Goal: Task Accomplishment & Management: Use online tool/utility

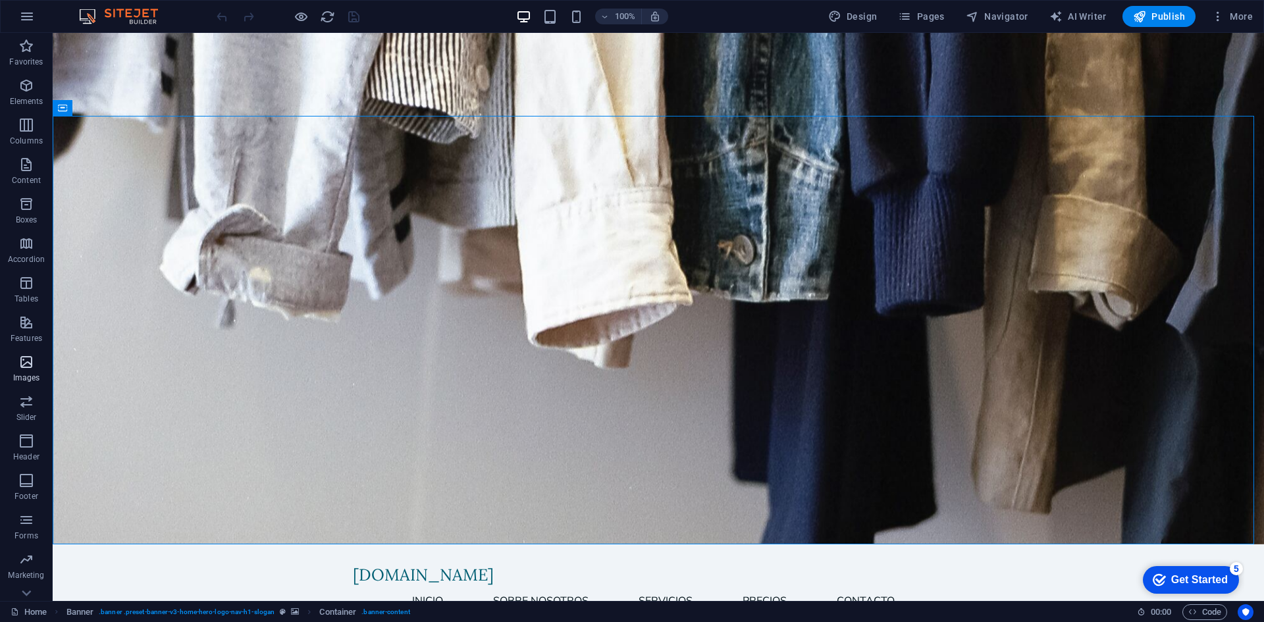
click at [17, 373] on p "Images" at bounding box center [26, 378] width 27 height 11
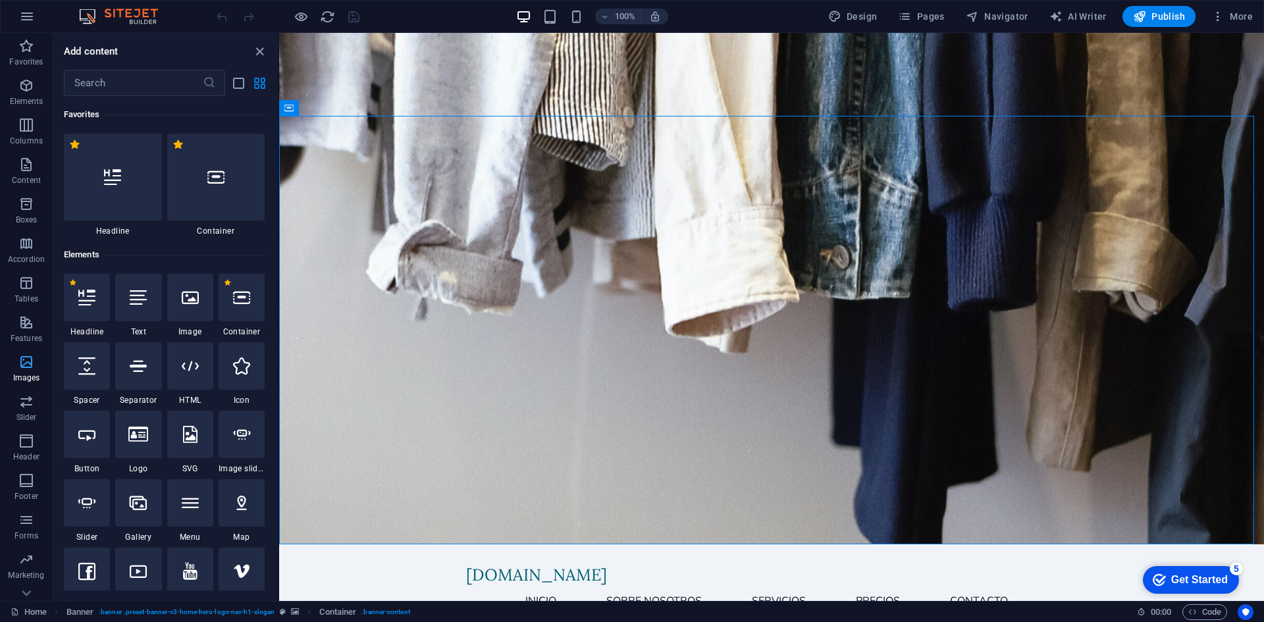
click at [26, 367] on icon "button" at bounding box center [26, 362] width 16 height 16
click at [131, 198] on div at bounding box center [113, 177] width 98 height 87
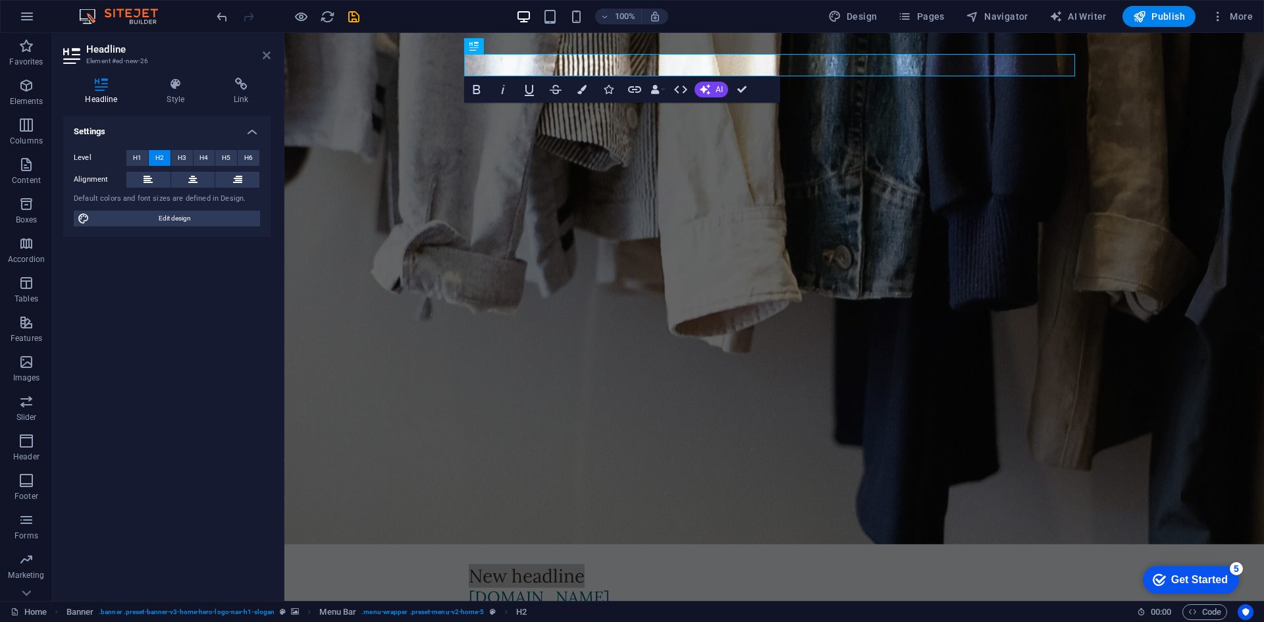
click at [269, 50] on icon at bounding box center [267, 55] width 8 height 11
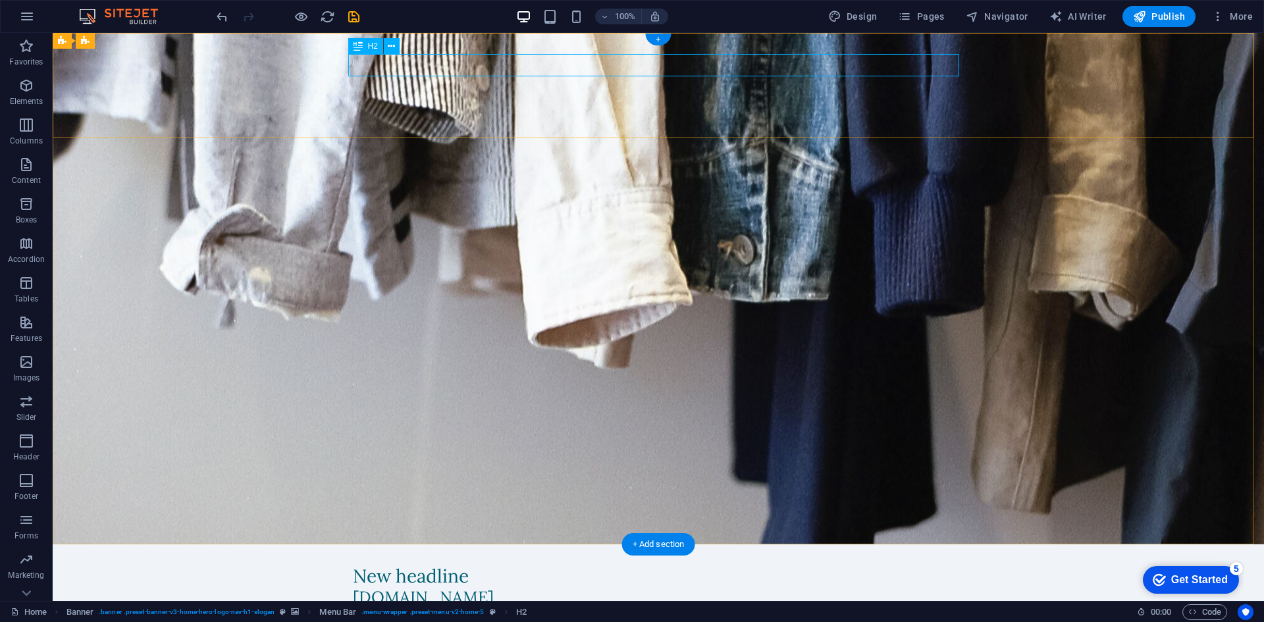
click at [515, 566] on div "New headline" at bounding box center [658, 577] width 611 height 22
click at [513, 545] on div "New headline [DOMAIN_NAME] Inicio Sobre Nosotros Servicios Precios Contacto Menu" at bounding box center [659, 597] width 1212 height 105
click at [506, 545] on div "New headline [DOMAIN_NAME] Inicio Sobre Nosotros Servicios Precios Contacto Menu" at bounding box center [659, 597] width 1212 height 105
click at [359, 566] on div "New headline" at bounding box center [658, 577] width 611 height 22
click at [32, 163] on icon "button" at bounding box center [26, 165] width 16 height 16
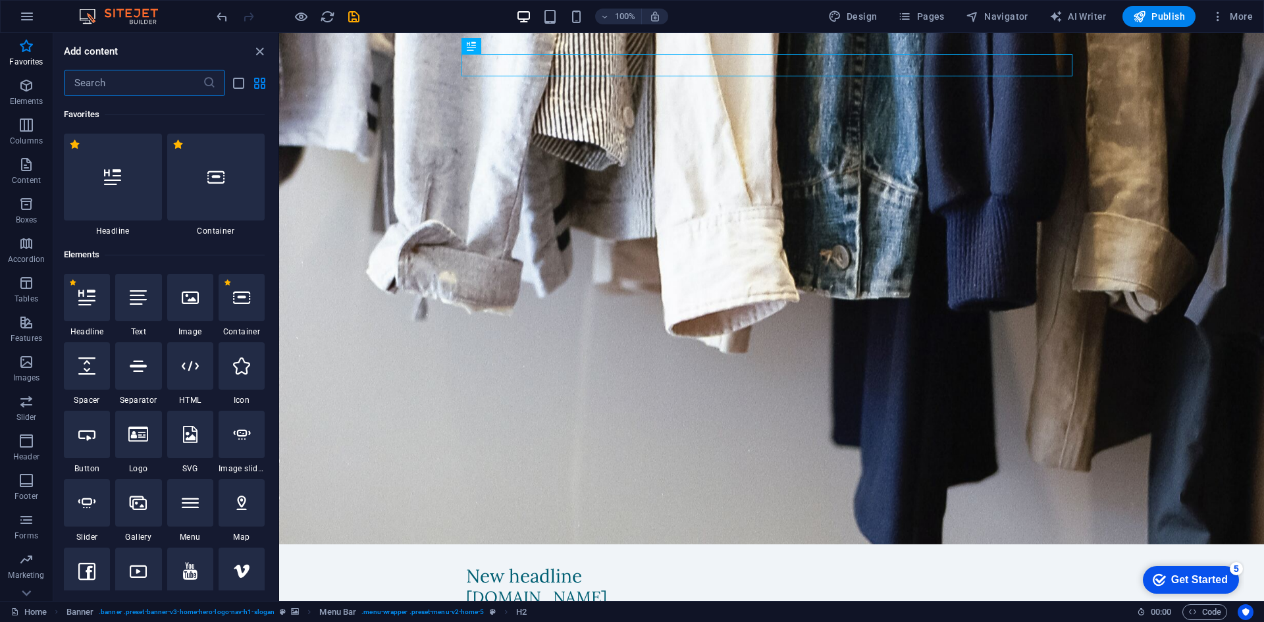
drag, startPoint x: 277, startPoint y: 194, endPoint x: 3, endPoint y: 67, distance: 302.3
click at [108, 197] on div at bounding box center [113, 177] width 98 height 87
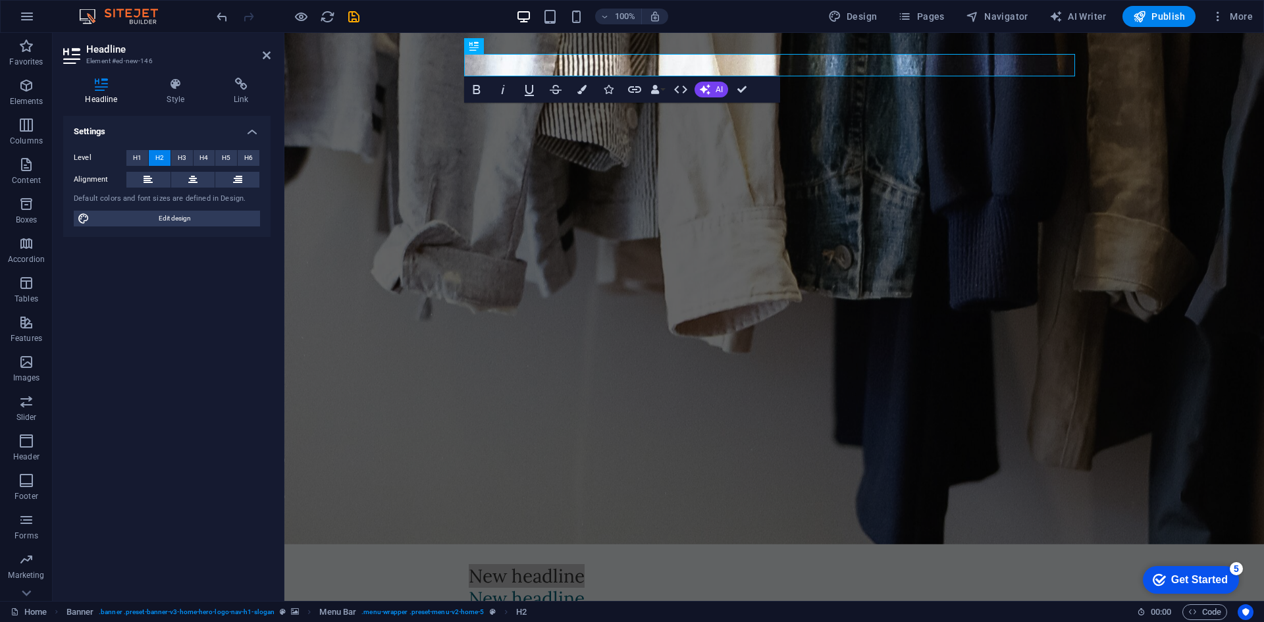
click at [261, 55] on h2 "Headline" at bounding box center [178, 49] width 184 height 12
click at [265, 50] on icon at bounding box center [267, 55] width 8 height 11
click at [497, 545] on div "New headline New headline [DOMAIN_NAME] Inicio Sobre Nosotros Servicios Precios…" at bounding box center [775, 608] width 980 height 127
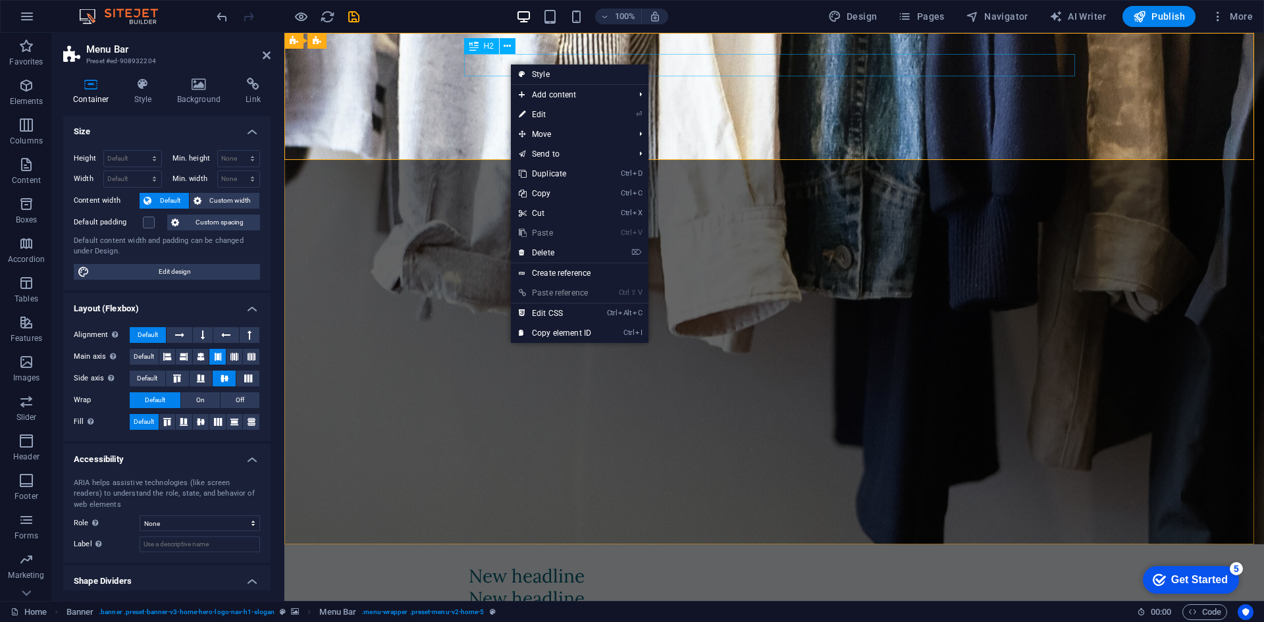
click at [491, 566] on div "New headline" at bounding box center [774, 577] width 611 height 22
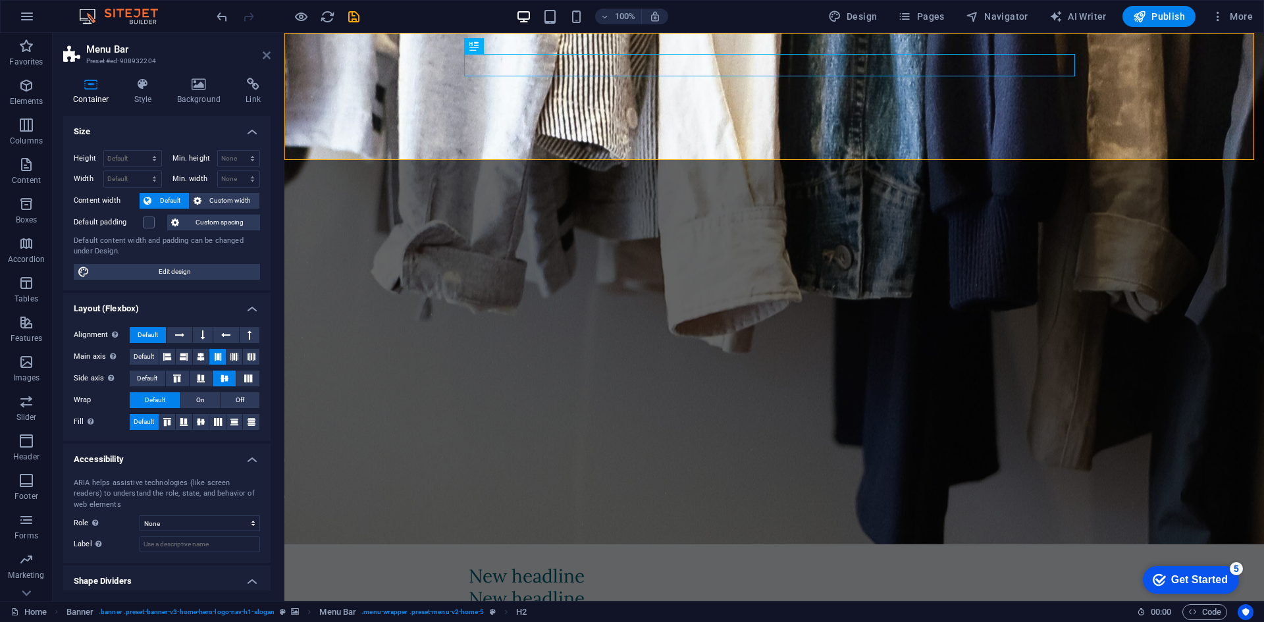
click at [266, 53] on icon at bounding box center [267, 55] width 8 height 11
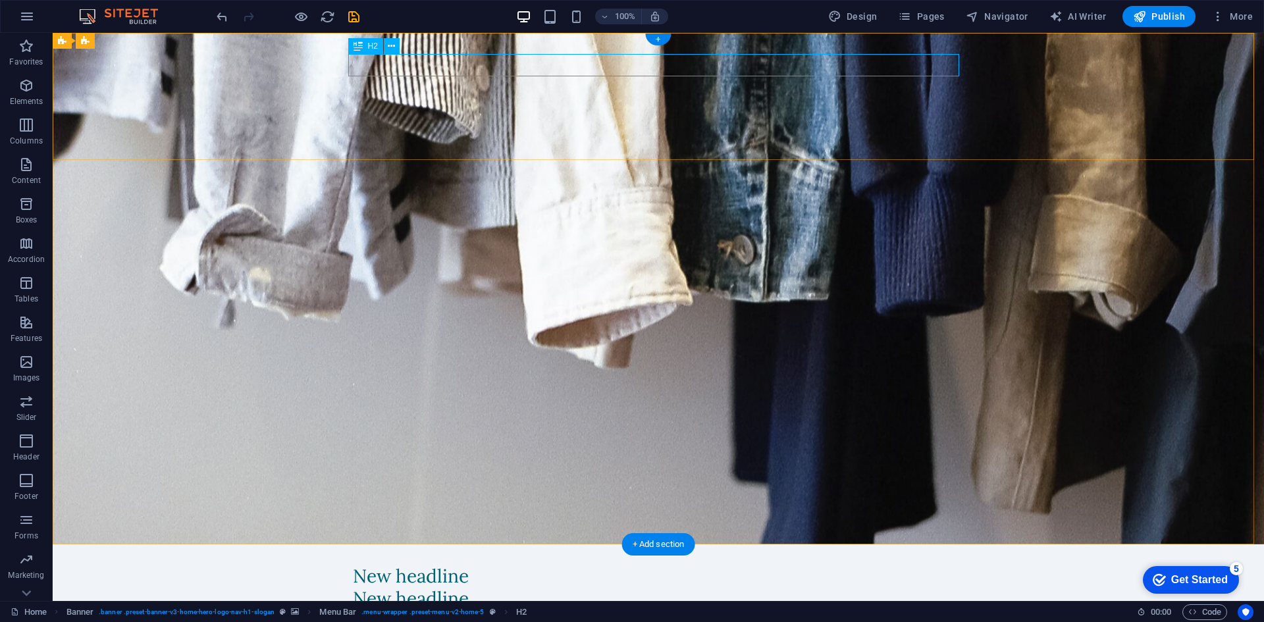
click at [437, 566] on div "New headline" at bounding box center [658, 577] width 611 height 22
click at [393, 65] on icon at bounding box center [391, 68] width 7 height 14
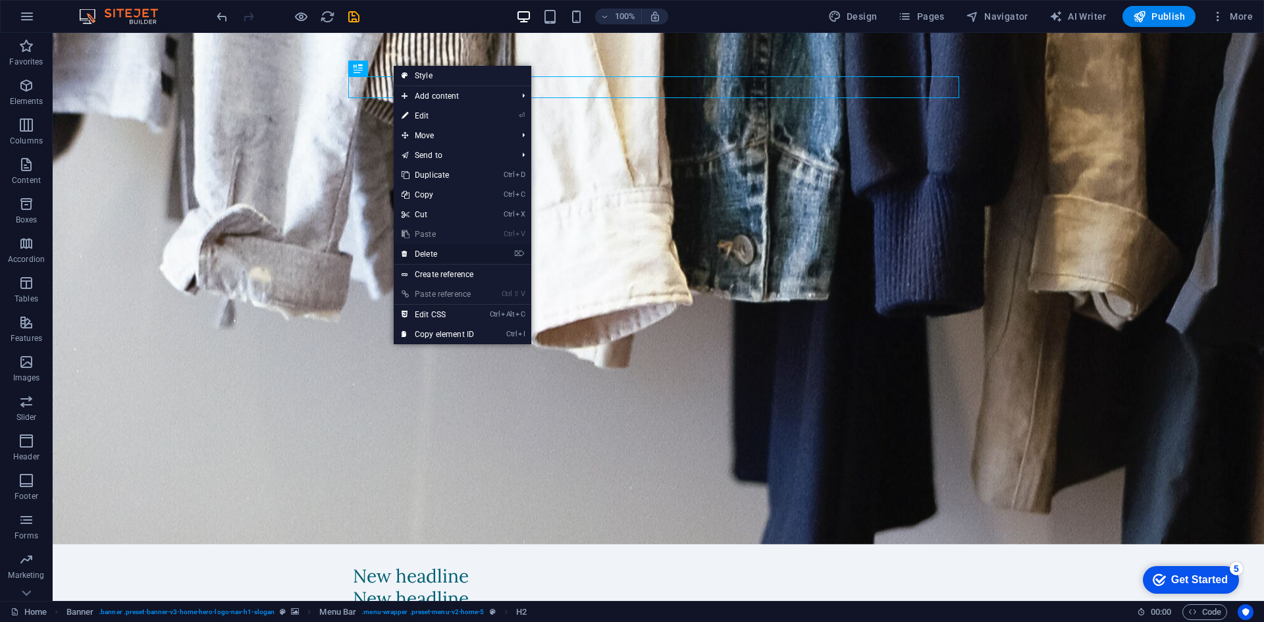
click at [425, 253] on link "⌦ Delete" at bounding box center [438, 254] width 88 height 20
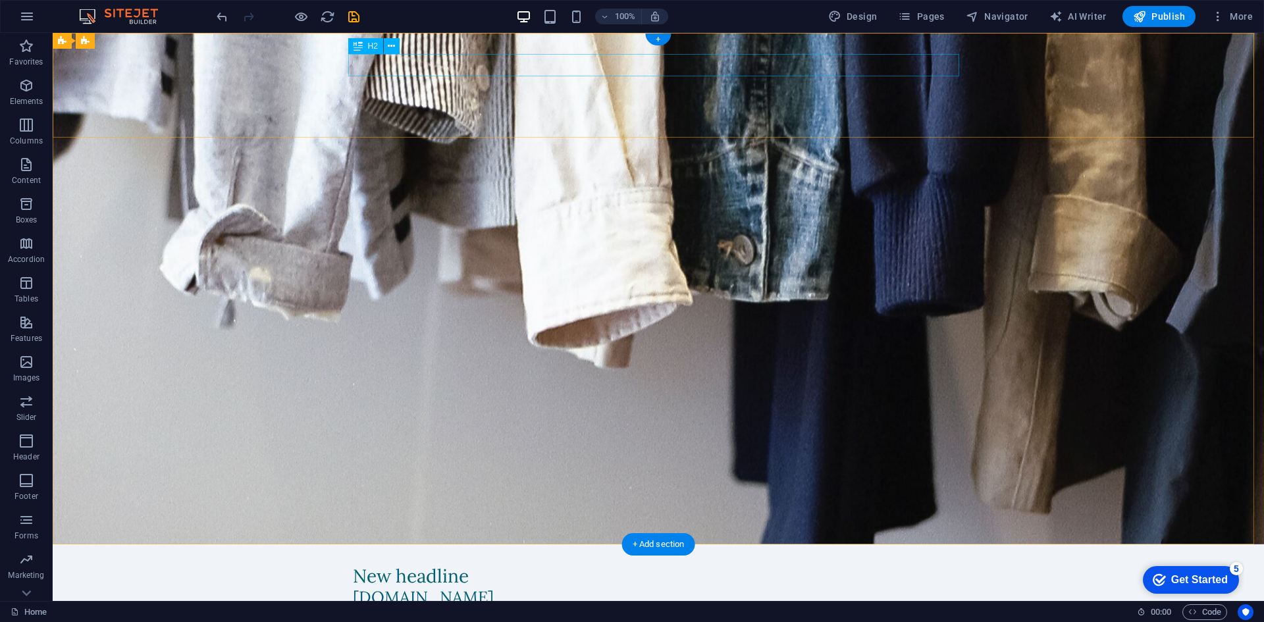
click at [420, 566] on div "New headline" at bounding box center [658, 577] width 611 height 22
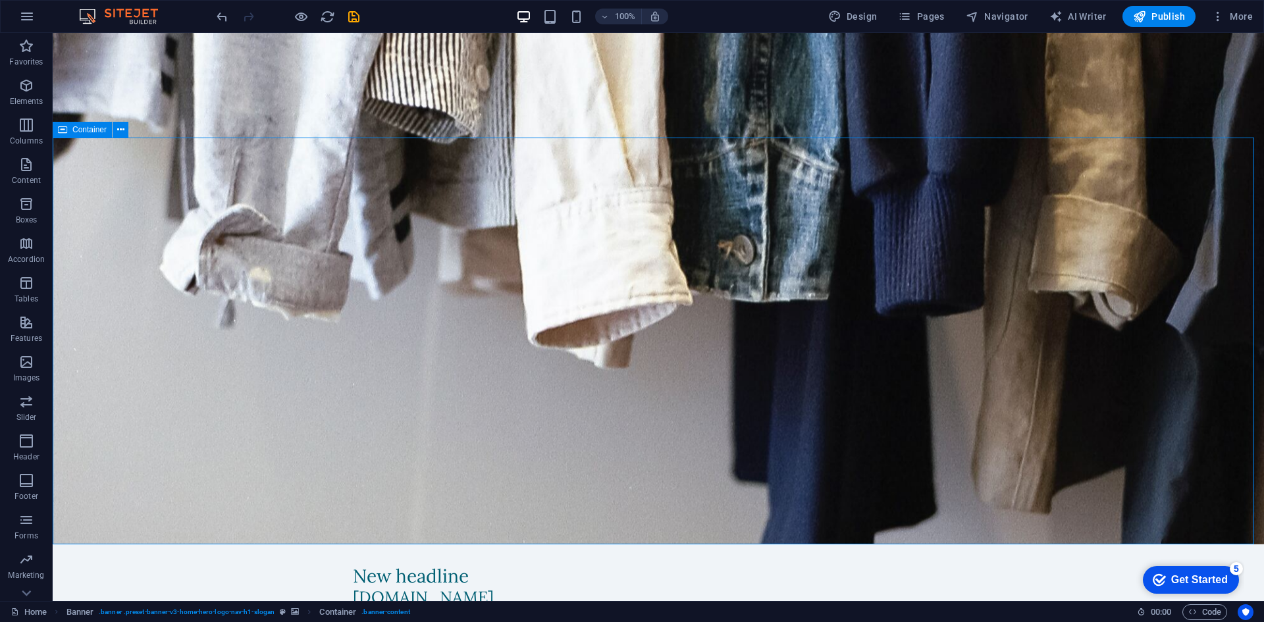
click at [394, 44] on icon at bounding box center [391, 47] width 7 height 14
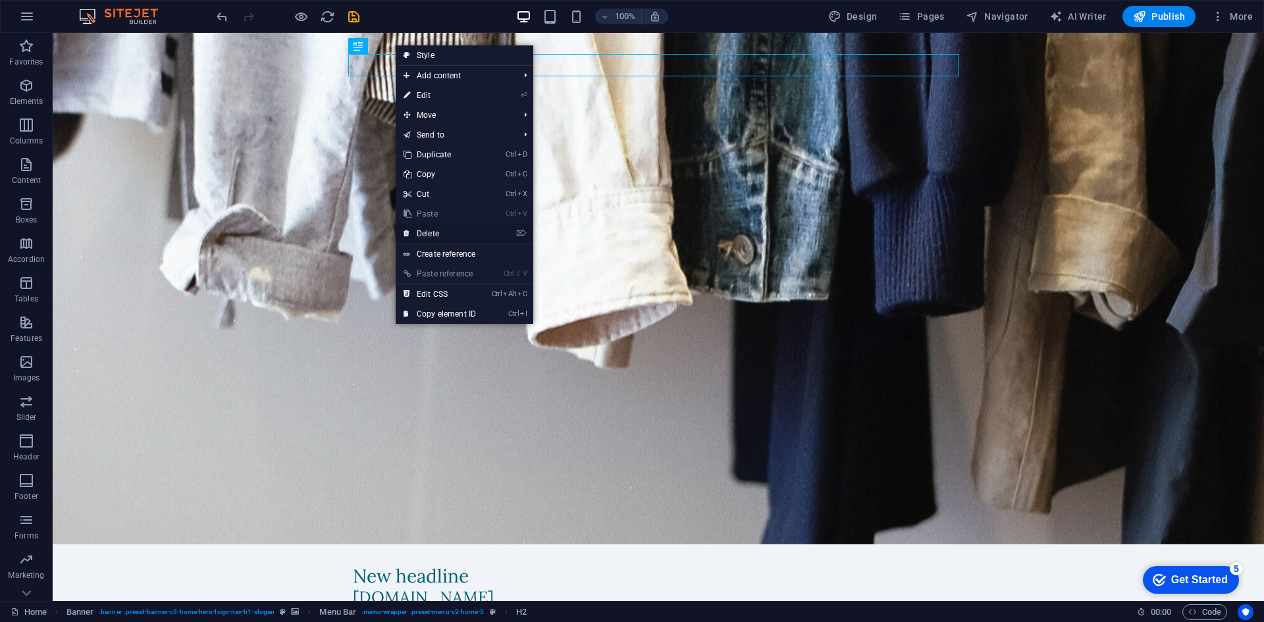
click at [441, 231] on link "⌦ Delete" at bounding box center [440, 234] width 88 height 20
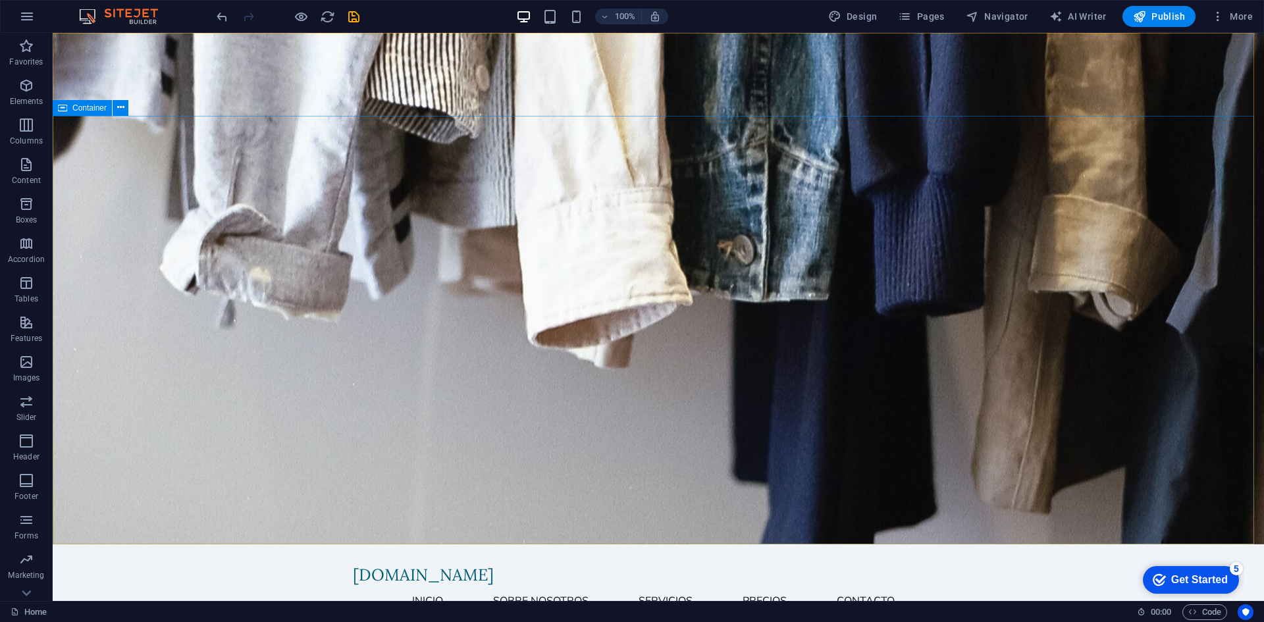
click at [99, 113] on div "Container" at bounding box center [82, 108] width 59 height 16
click at [0, 0] on icon at bounding box center [0, 0] width 0 height 0
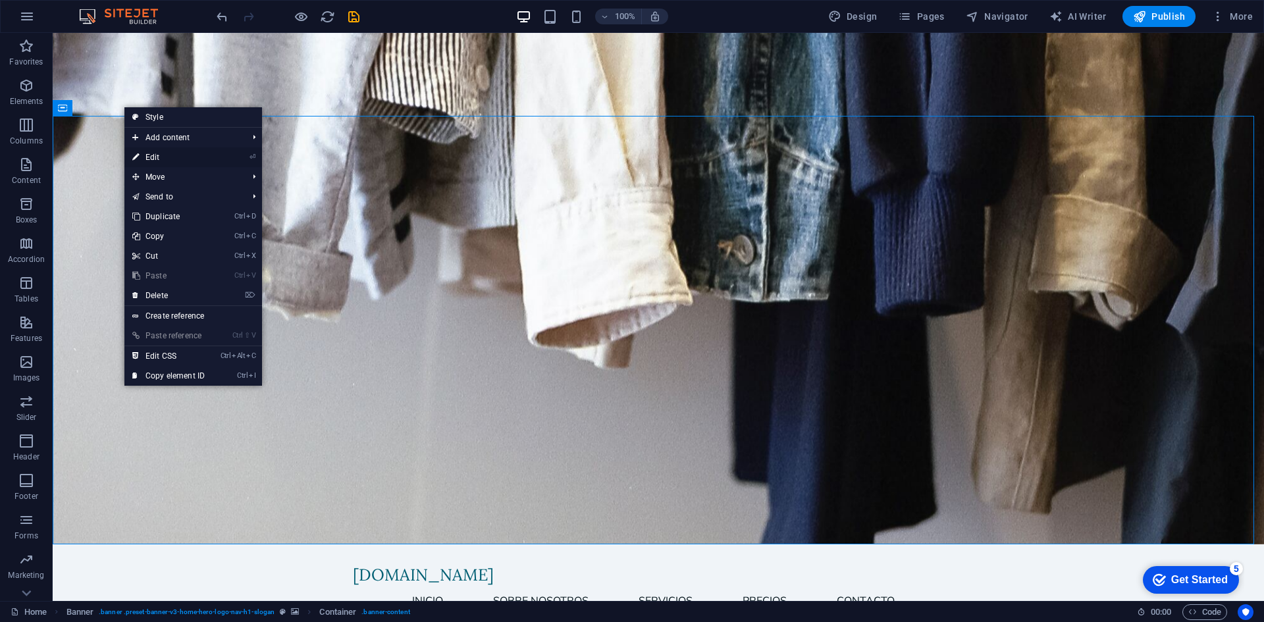
click at [162, 153] on link "⏎ Edit" at bounding box center [168, 158] width 88 height 20
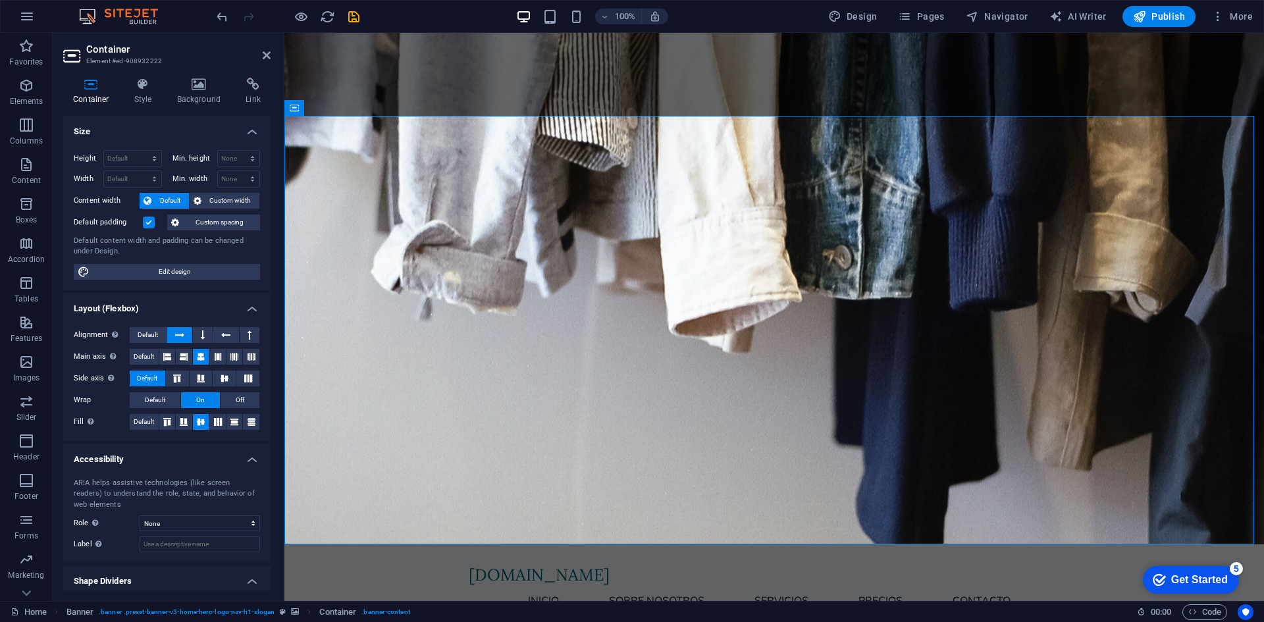
click at [175, 198] on span "Default" at bounding box center [170, 201] width 30 height 16
click at [173, 198] on span "Default" at bounding box center [170, 201] width 30 height 16
click at [167, 200] on span "Default" at bounding box center [170, 201] width 30 height 16
drag, startPoint x: 167, startPoint y: 200, endPoint x: 159, endPoint y: 186, distance: 15.9
click at [167, 198] on span "Default" at bounding box center [170, 201] width 30 height 16
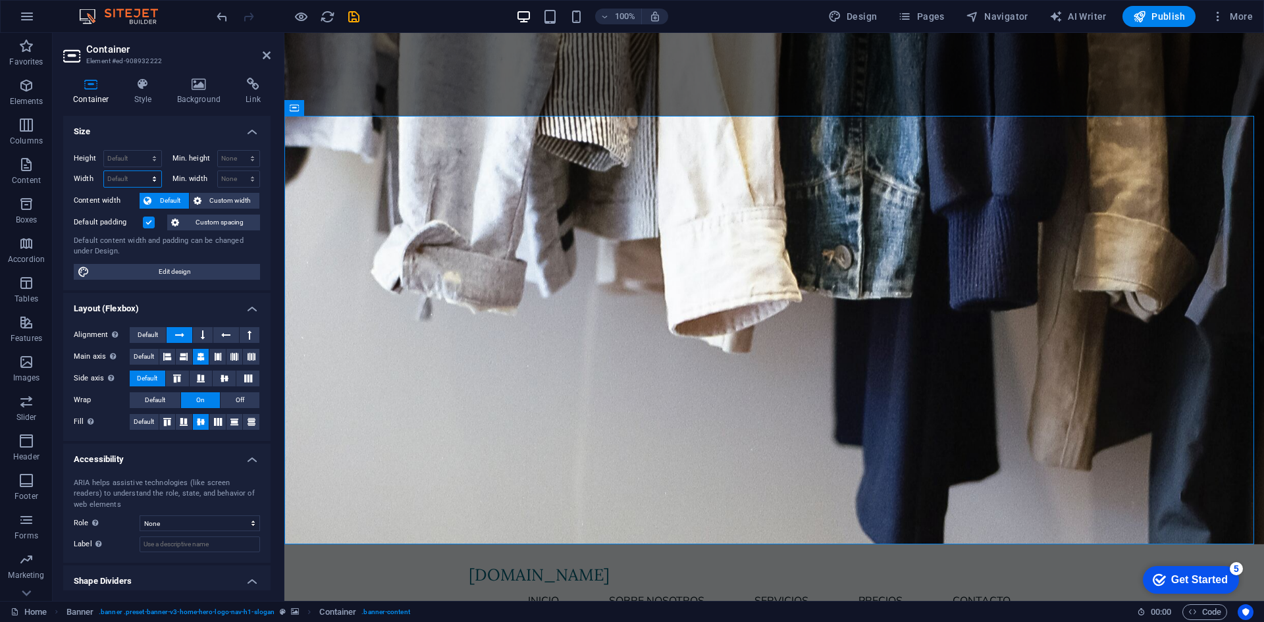
click at [159, 186] on select "Default px rem % em vh vw" at bounding box center [132, 179] width 57 height 16
click at [173, 195] on span "Default" at bounding box center [170, 201] width 30 height 16
drag, startPoint x: 198, startPoint y: 267, endPoint x: 78, endPoint y: 230, distance: 125.6
click at [198, 267] on span "Edit design" at bounding box center [175, 272] width 163 height 16
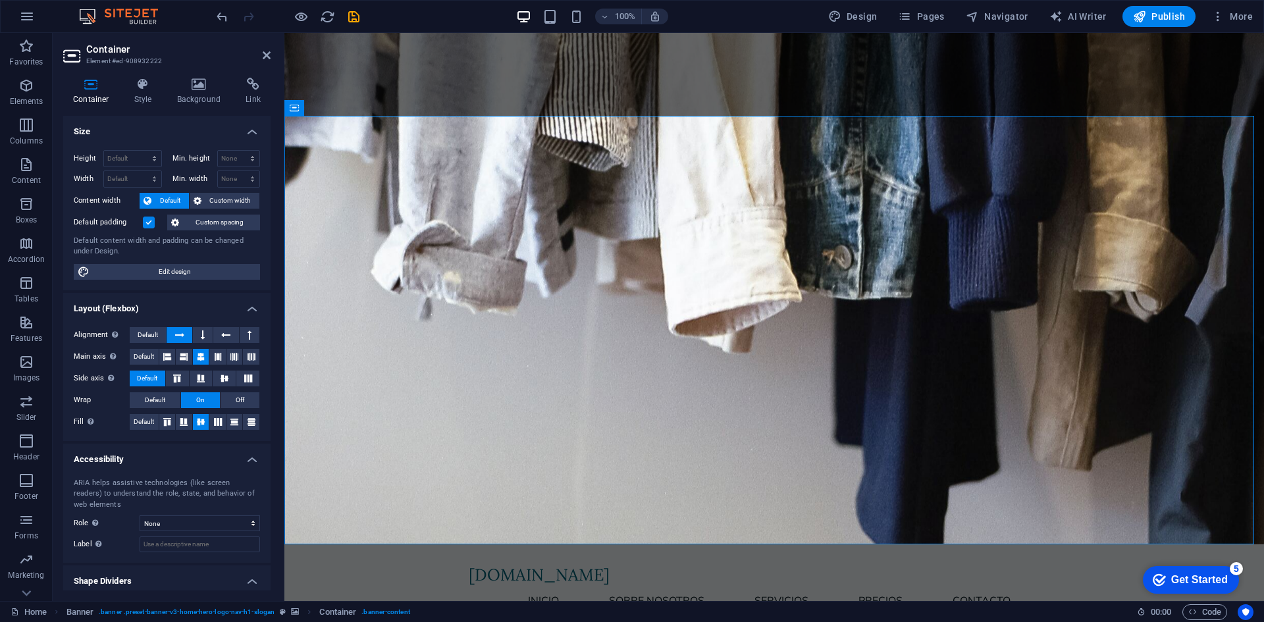
select select "px"
select select "200"
select select "px"
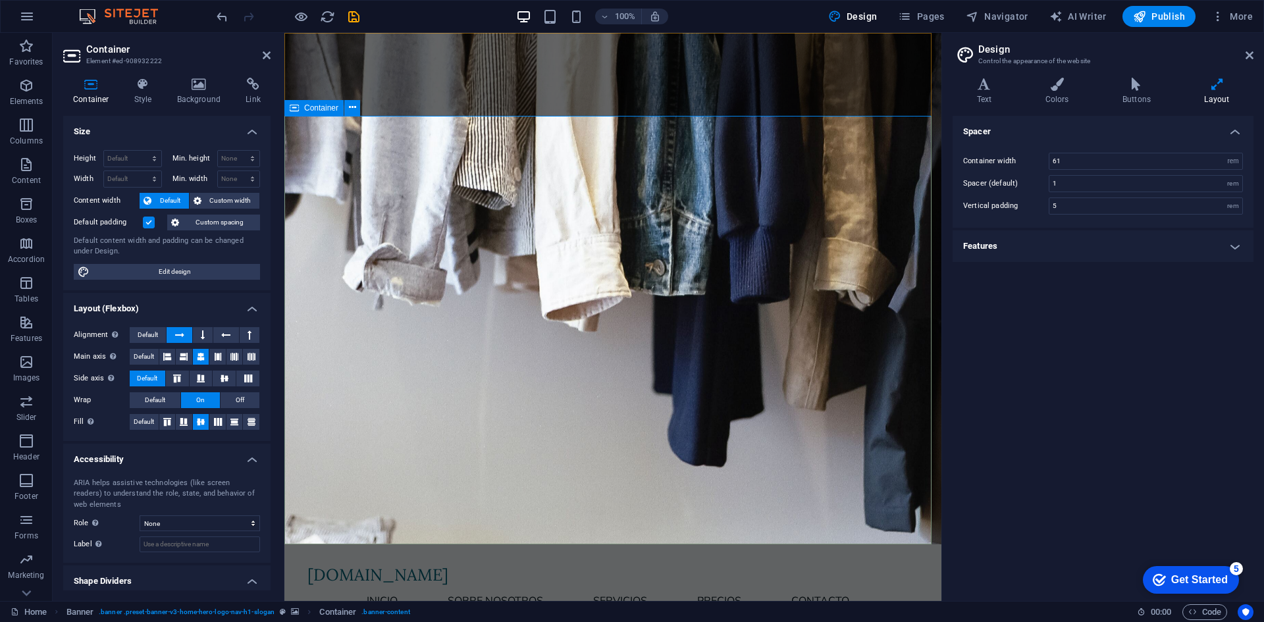
click at [32, 370] on span "Images" at bounding box center [26, 370] width 53 height 32
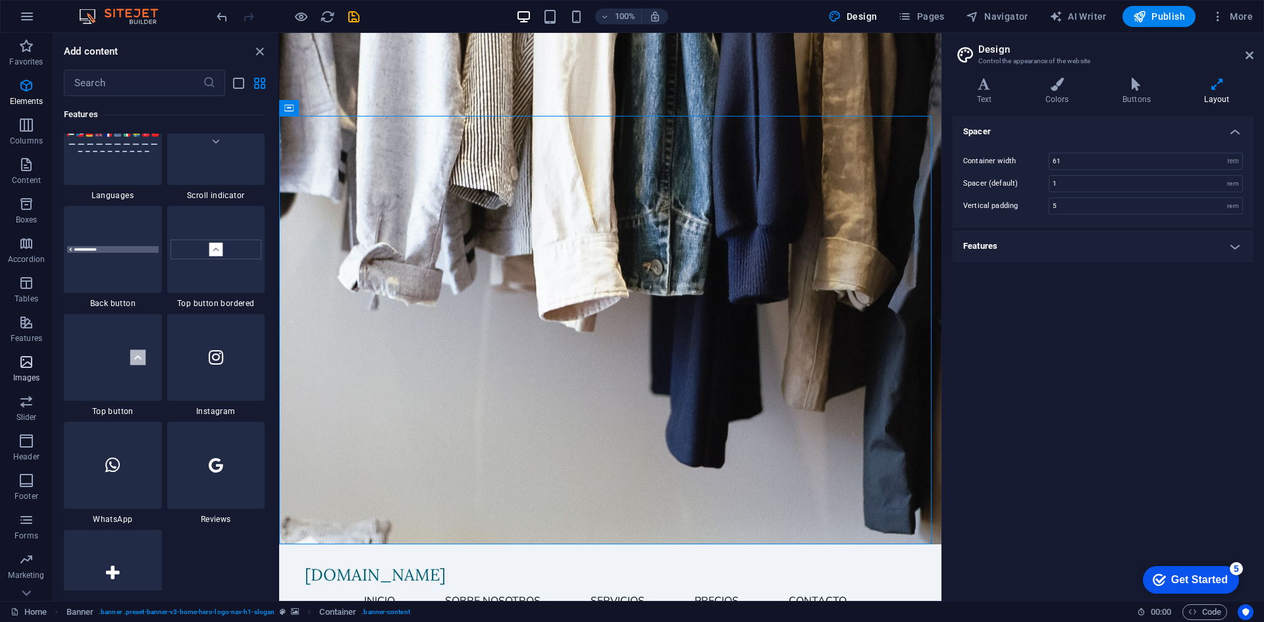
scroll to position [6678, 0]
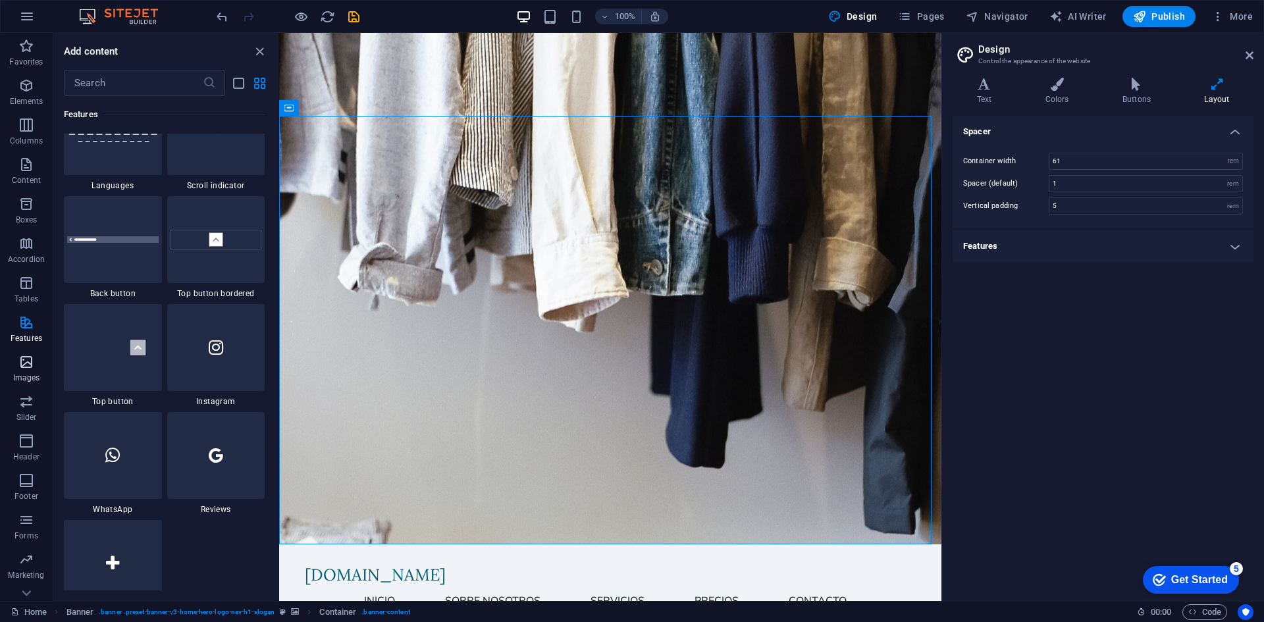
click at [21, 361] on icon "button" at bounding box center [26, 362] width 16 height 16
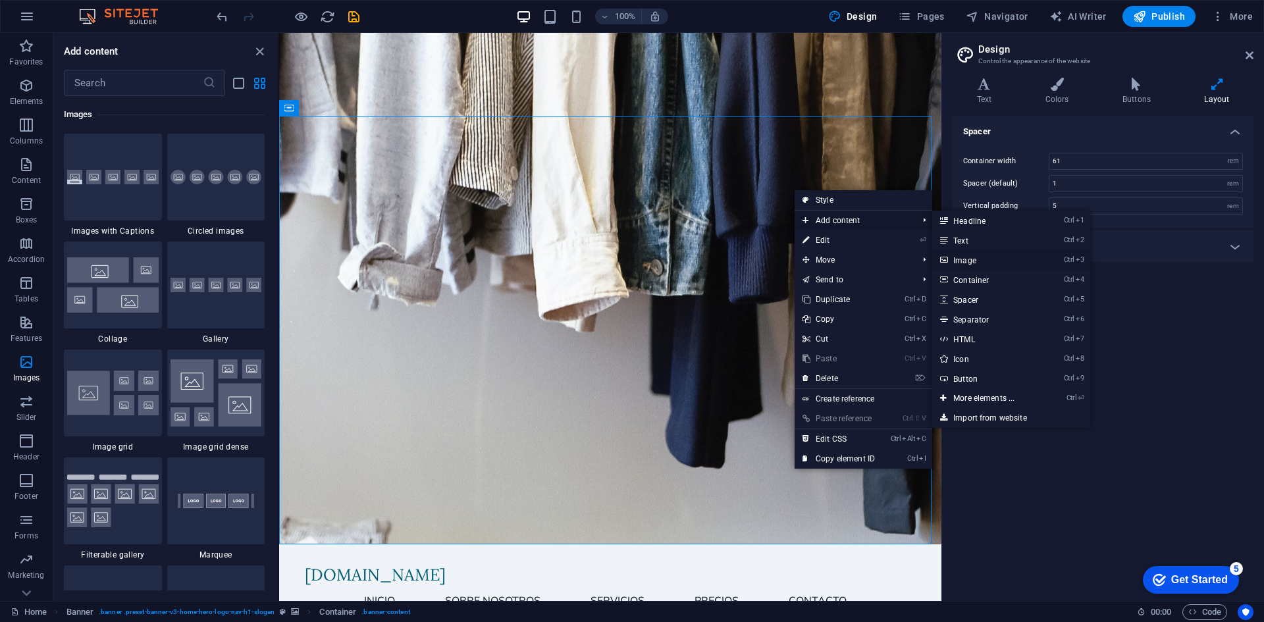
click at [1007, 259] on link "Ctrl 3 Image" at bounding box center [987, 260] width 109 height 20
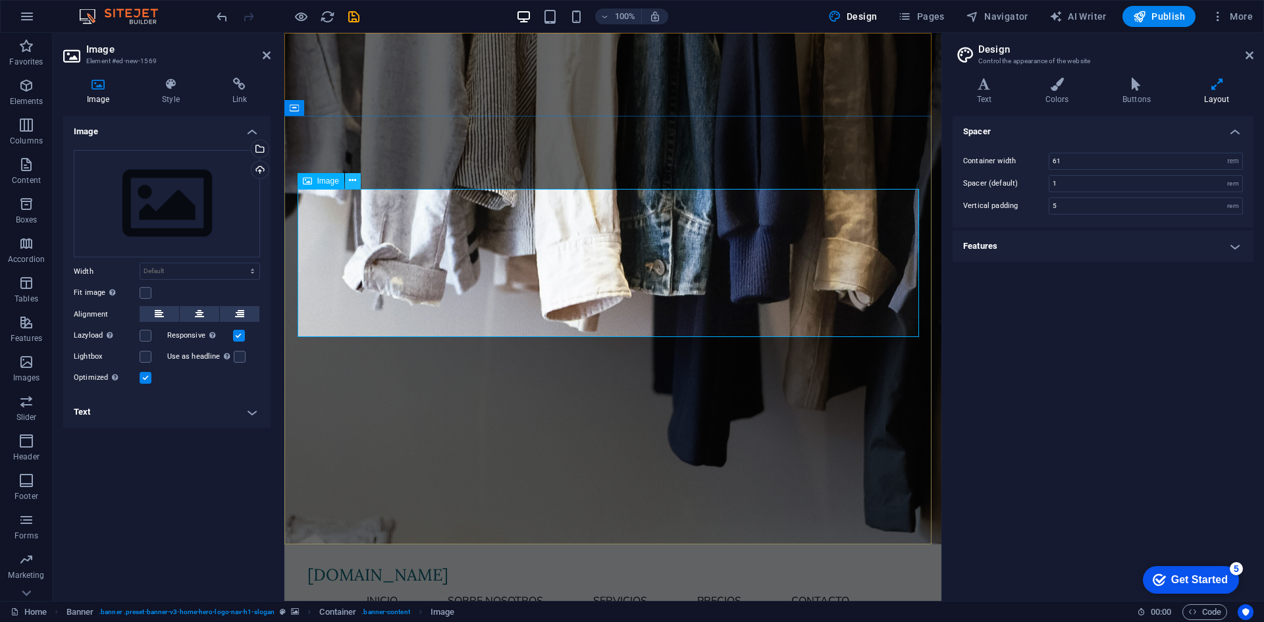
click at [354, 182] on icon at bounding box center [352, 181] width 7 height 14
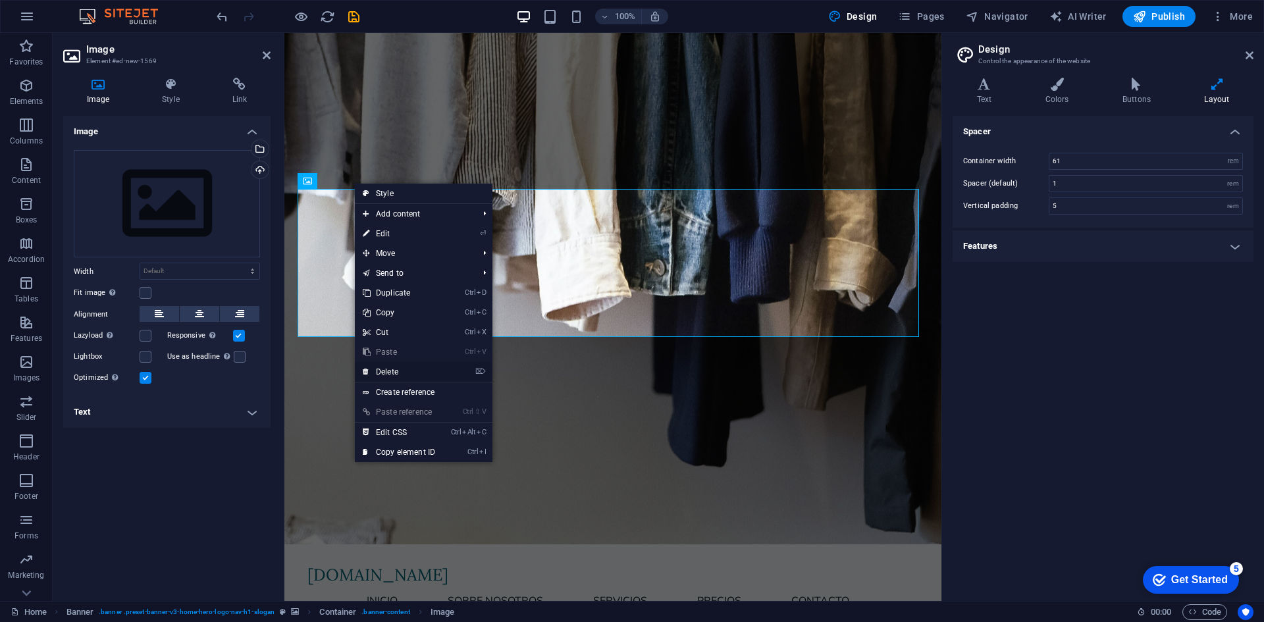
drag, startPoint x: 352, startPoint y: 336, endPoint x: 404, endPoint y: 369, distance: 62.1
click at [404, 369] on link "⌦ Delete" at bounding box center [399, 372] width 88 height 20
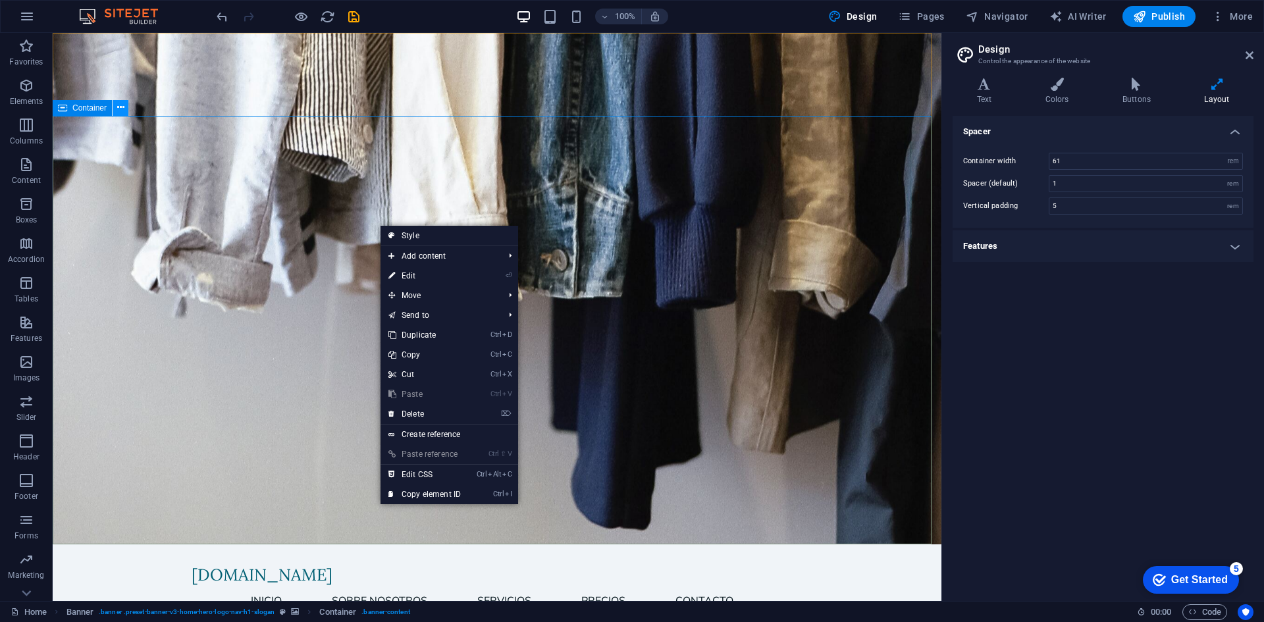
click at [0, 0] on icon at bounding box center [0, 0] width 0 height 0
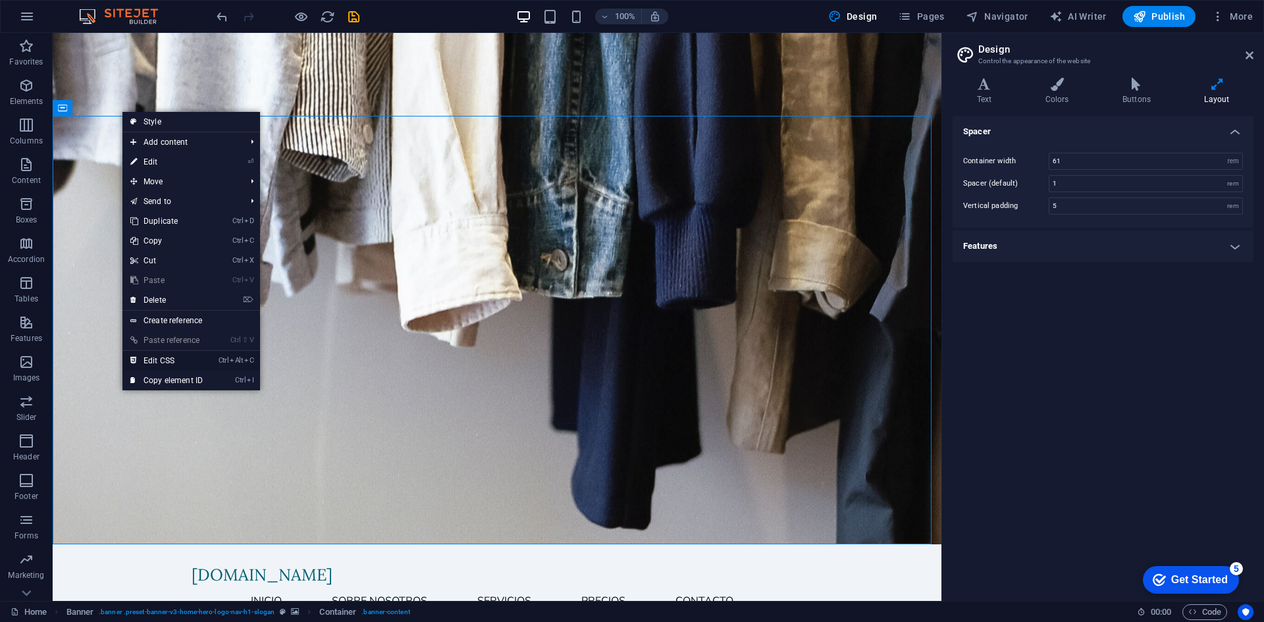
click at [206, 355] on link "Ctrl Alt C Edit CSS" at bounding box center [166, 361] width 88 height 20
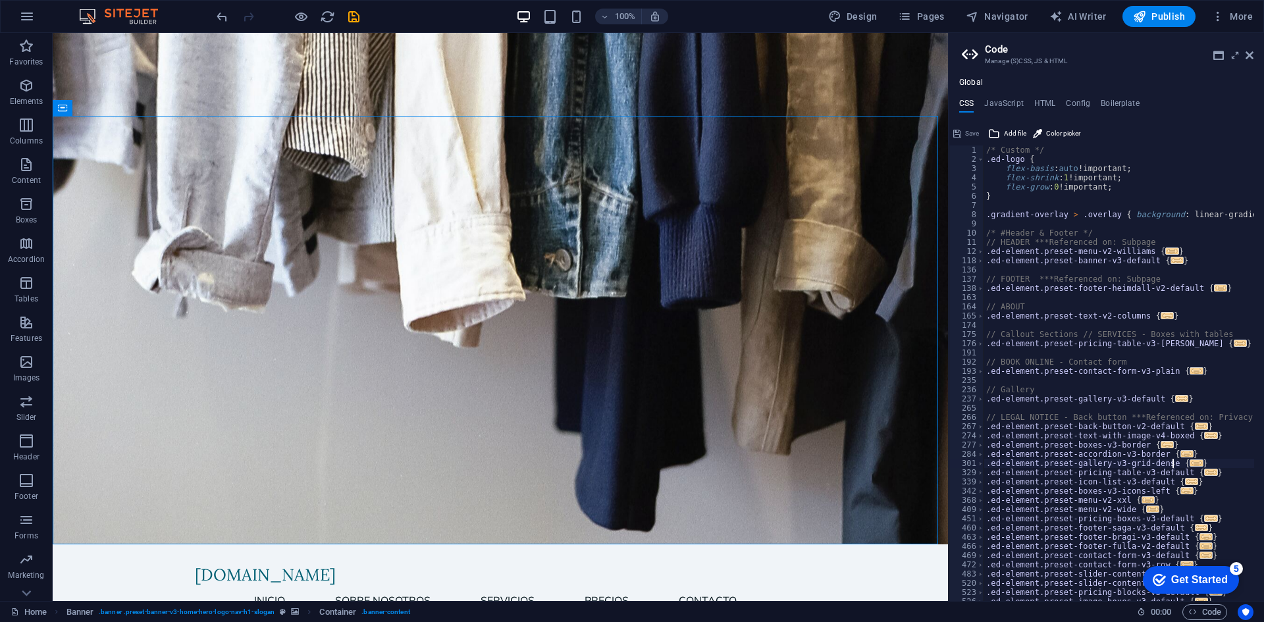
type textarea ".ed-element.preset-gallery-v3-grid-dense {"
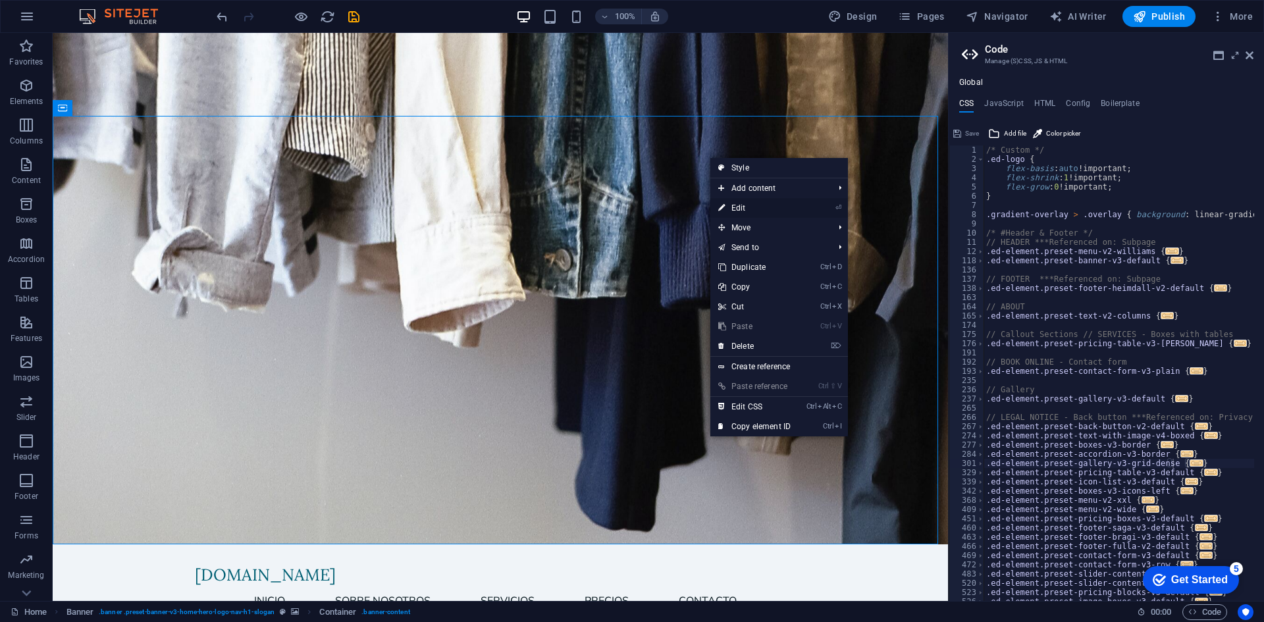
click at [842, 203] on icon "⏎" at bounding box center [839, 207] width 6 height 9
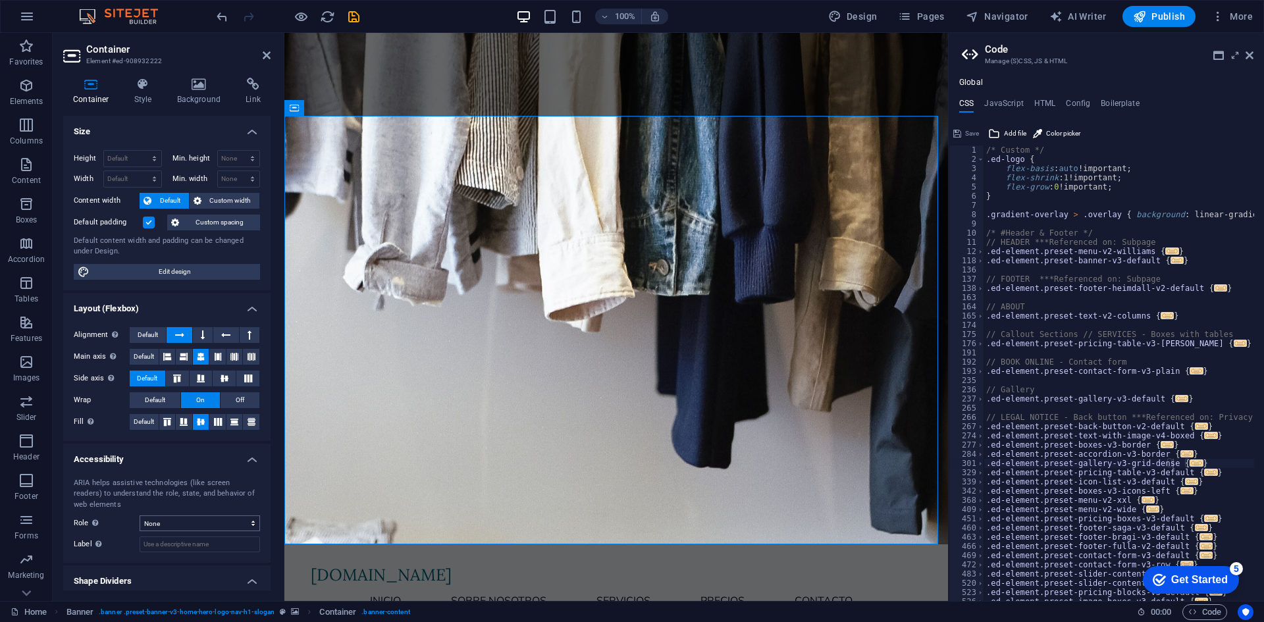
scroll to position [36, 0]
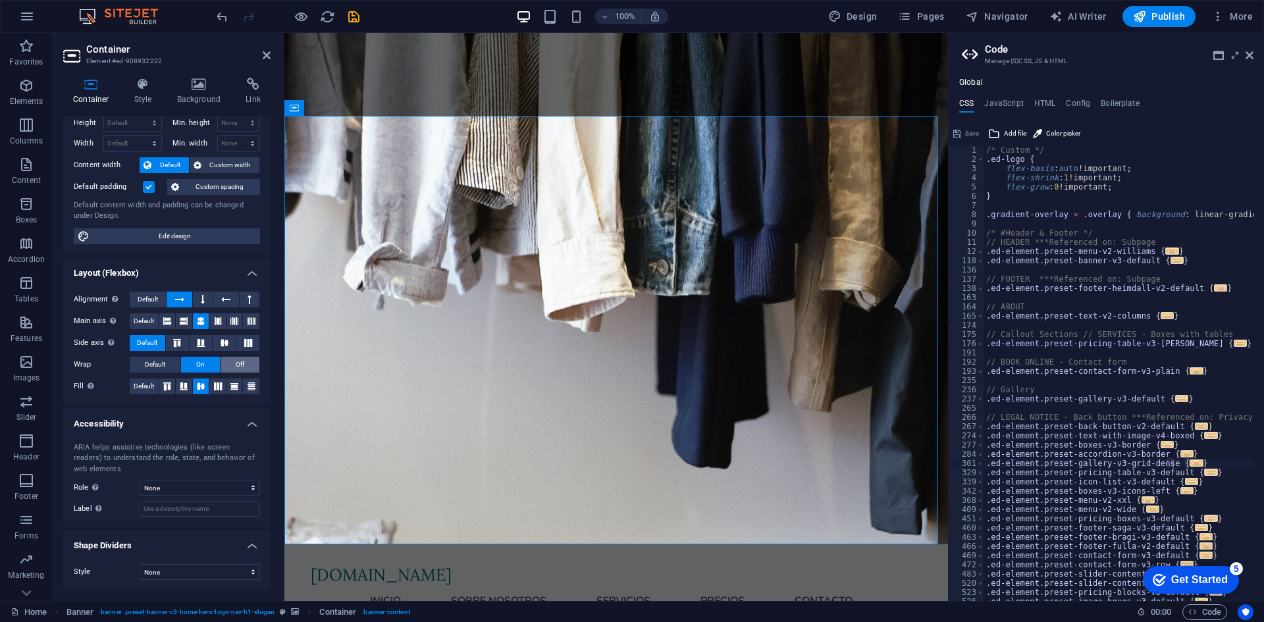
click at [231, 363] on button "Off" at bounding box center [240, 365] width 39 height 16
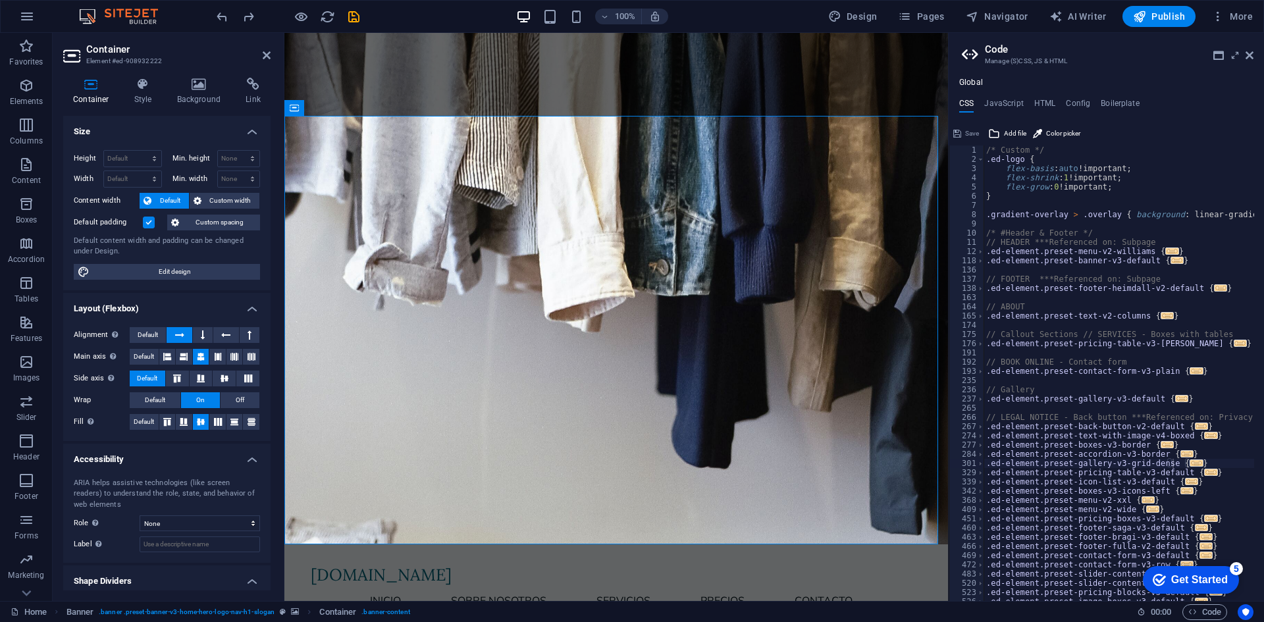
click at [149, 223] on label at bounding box center [149, 223] width 12 height 12
click at [0, 0] on input "Default padding" at bounding box center [0, 0] width 0 height 0
click at [149, 223] on label at bounding box center [149, 223] width 12 height 12
click at [0, 0] on input "Default padding" at bounding box center [0, 0] width 0 height 0
click at [149, 221] on label at bounding box center [149, 223] width 12 height 12
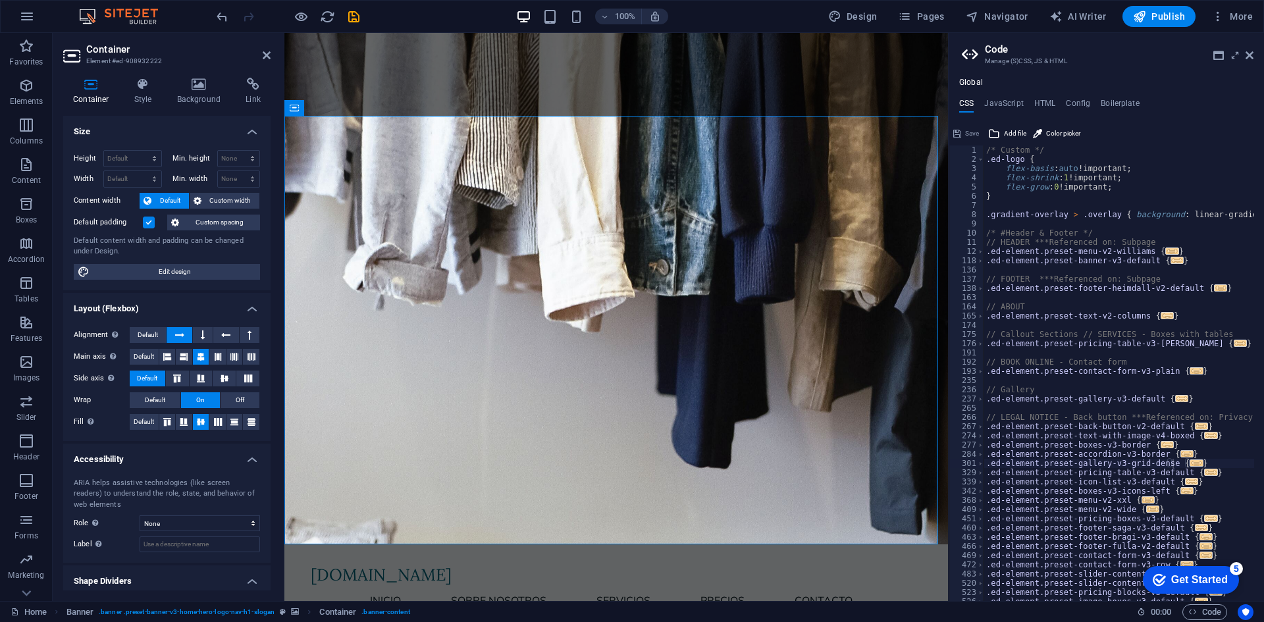
click at [0, 0] on input "Default padding" at bounding box center [0, 0] width 0 height 0
click at [149, 221] on label at bounding box center [149, 223] width 12 height 12
click at [0, 0] on input "Default padding" at bounding box center [0, 0] width 0 height 0
click at [207, 227] on span "Custom spacing" at bounding box center [219, 223] width 73 height 16
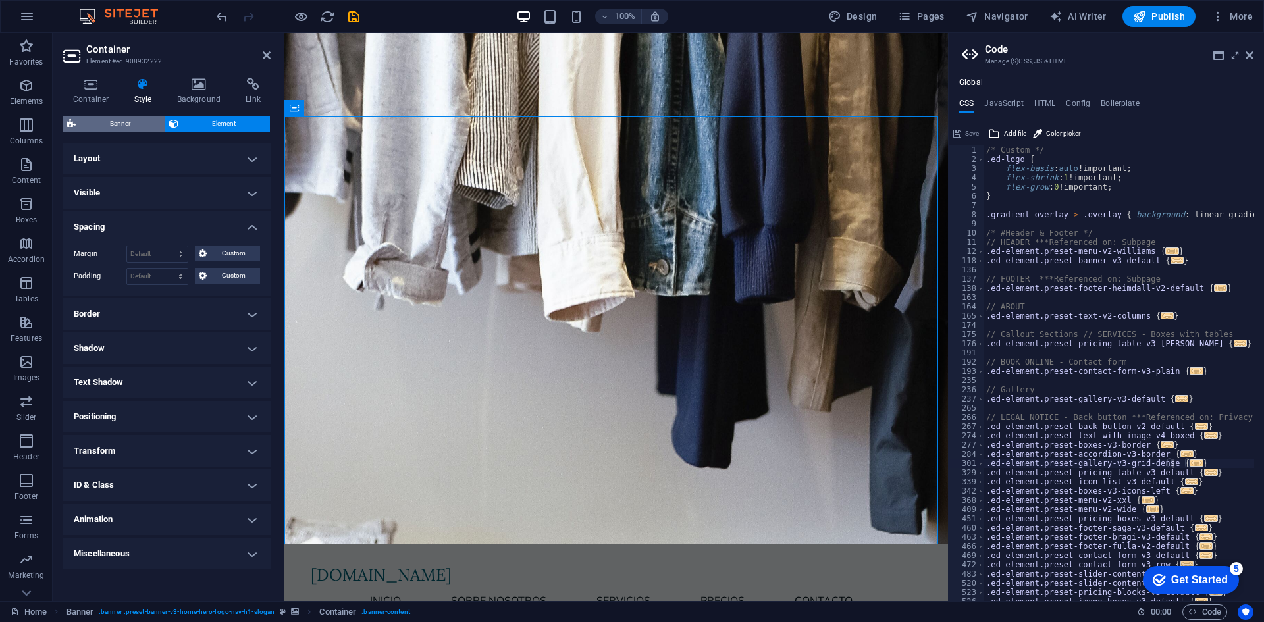
click at [140, 118] on span "Banner" at bounding box center [120, 124] width 81 height 16
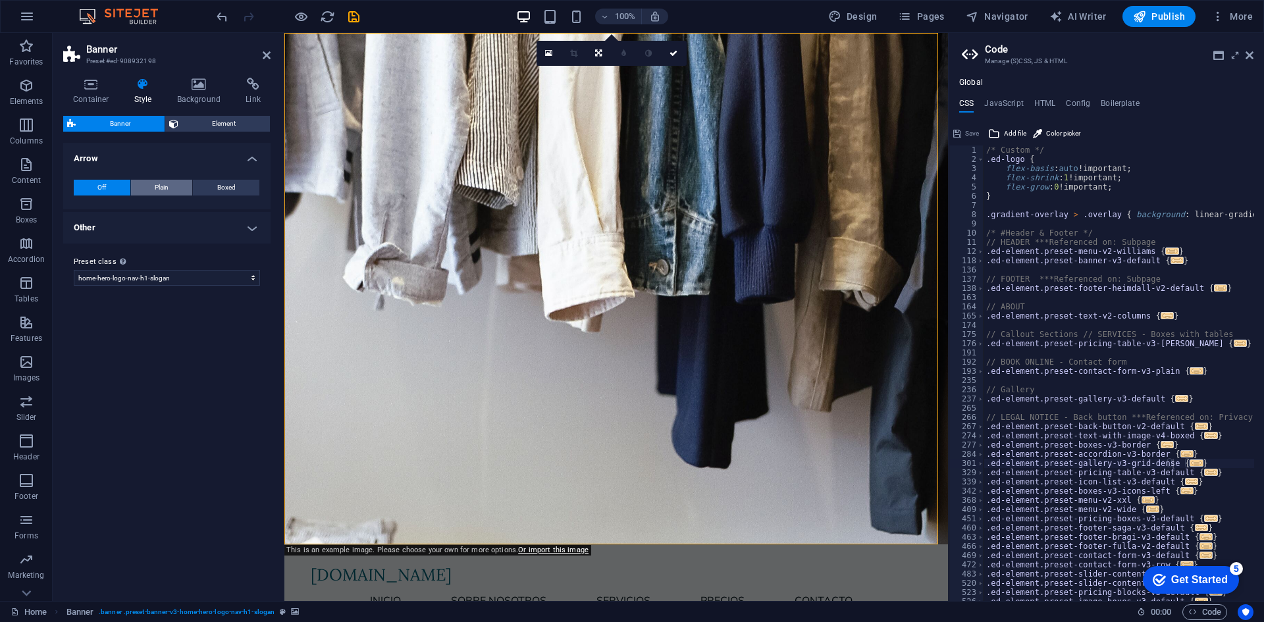
click at [180, 186] on button "Plain" at bounding box center [162, 188] width 62 height 16
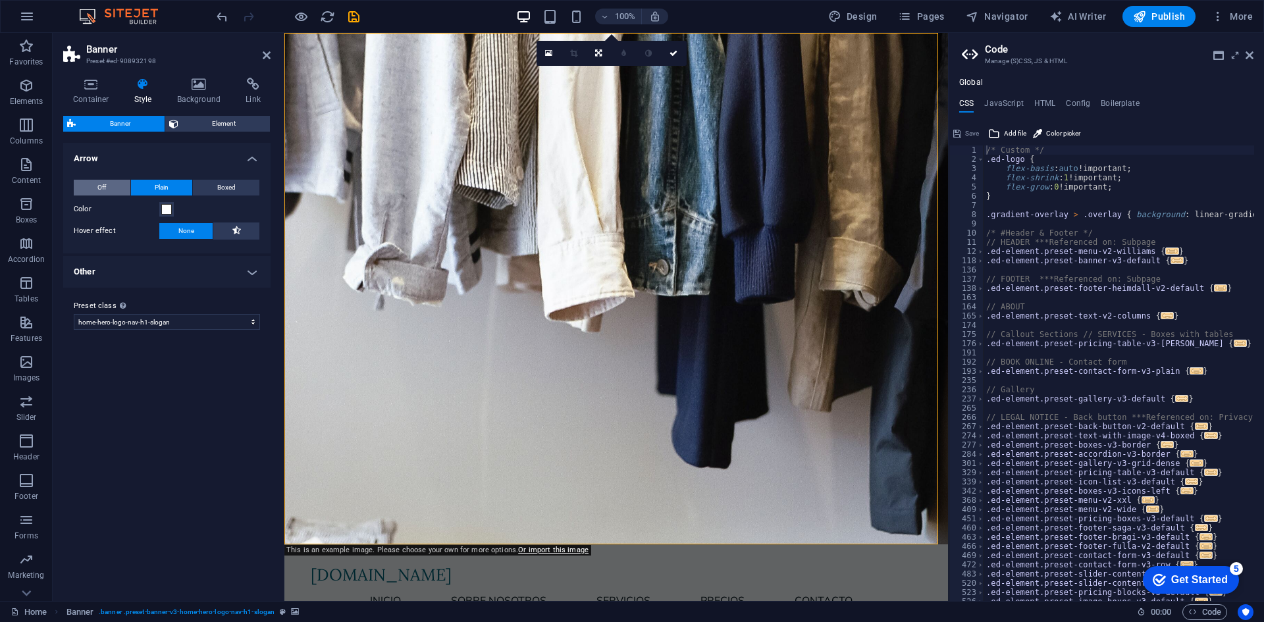
click at [105, 186] on span "Off" at bounding box center [101, 188] width 9 height 16
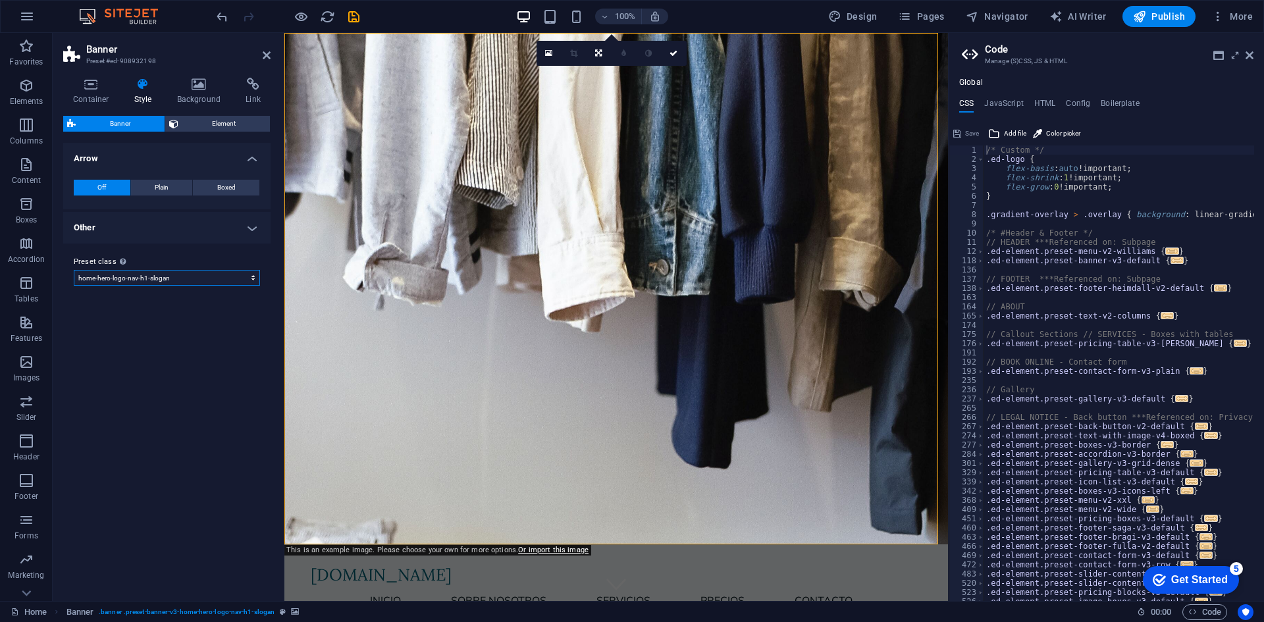
click at [165, 279] on select "default home-hero-logo-nav-h1-slogan home-hero-logo-nav-h1 home-logo-nav-h1-ima…" at bounding box center [167, 278] width 186 height 16
click at [74, 270] on select "default home-hero-logo-nav-h1-slogan home-hero-logo-nav-h1 home-logo-nav-h1-ima…" at bounding box center [167, 278] width 186 height 16
click at [166, 276] on select "default home-hero-logo-nav-h1-slogan home-hero-logo-nav-h1 home-logo-nav-h1-ima…" at bounding box center [167, 278] width 186 height 16
click at [74, 270] on select "default home-hero-logo-nav-h1-slogan home-hero-logo-nav-h1 home-logo-nav-h1-ima…" at bounding box center [167, 278] width 186 height 16
select select "preset-banner-v3-home-hero-logo-nav-h1-slogan"
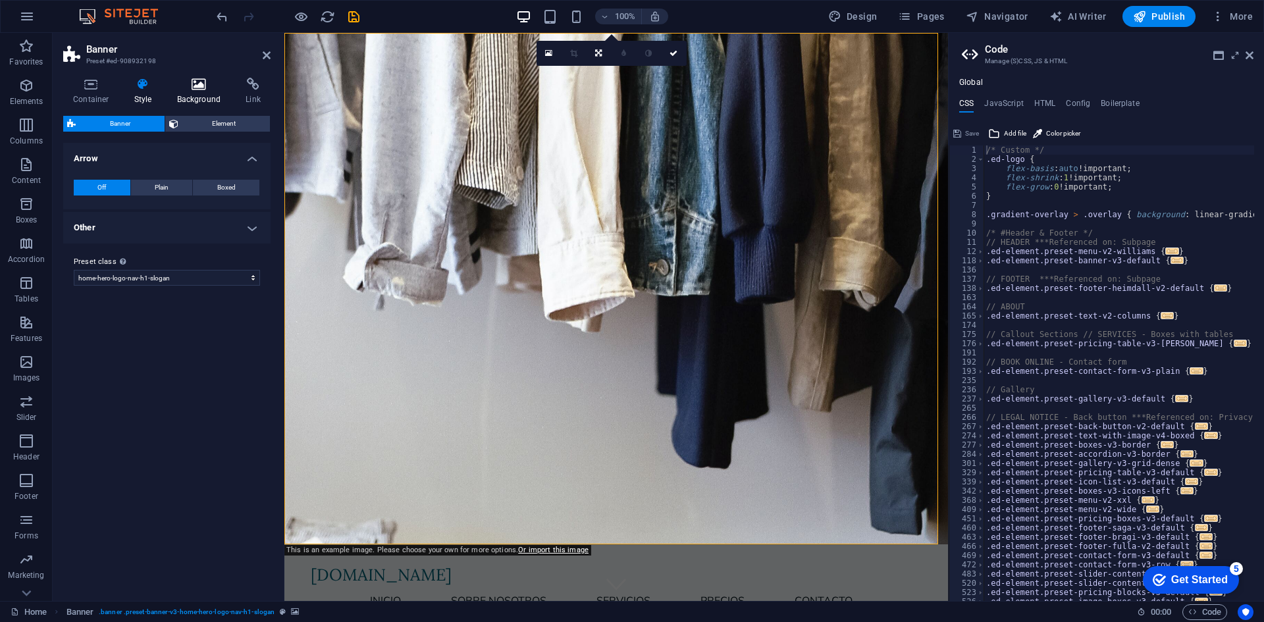
click at [189, 90] on icon at bounding box center [199, 84] width 64 height 13
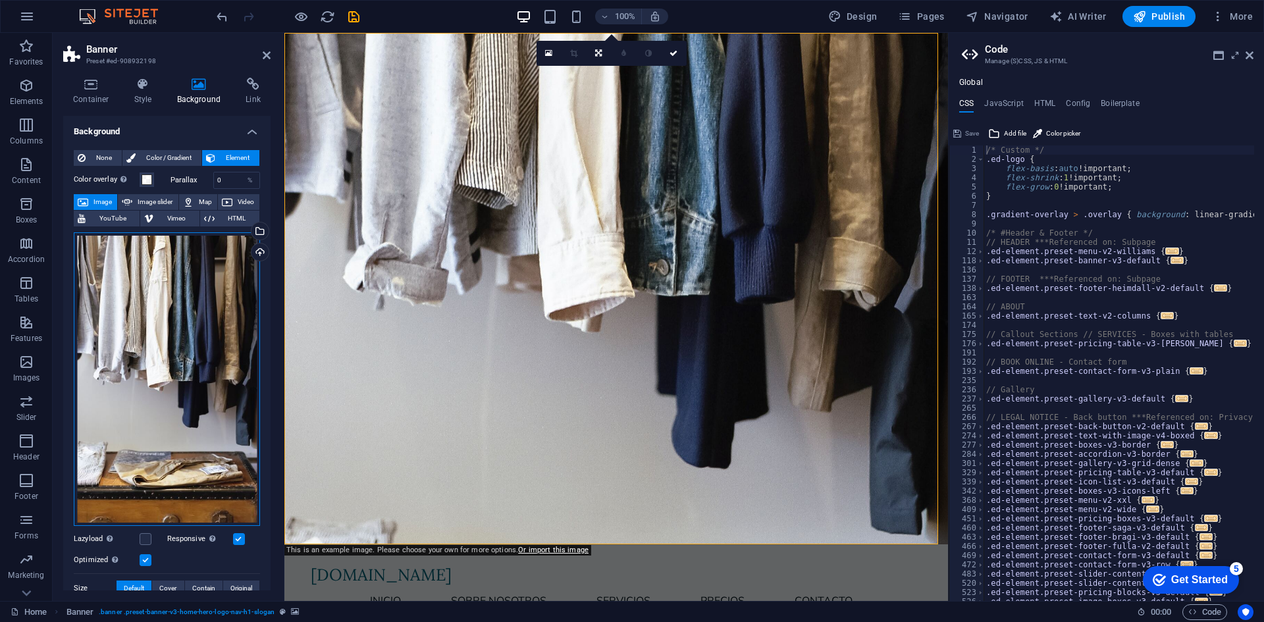
click at [200, 356] on div "Drag files here, click to choose files or select files from Files or our free s…" at bounding box center [167, 379] width 186 height 294
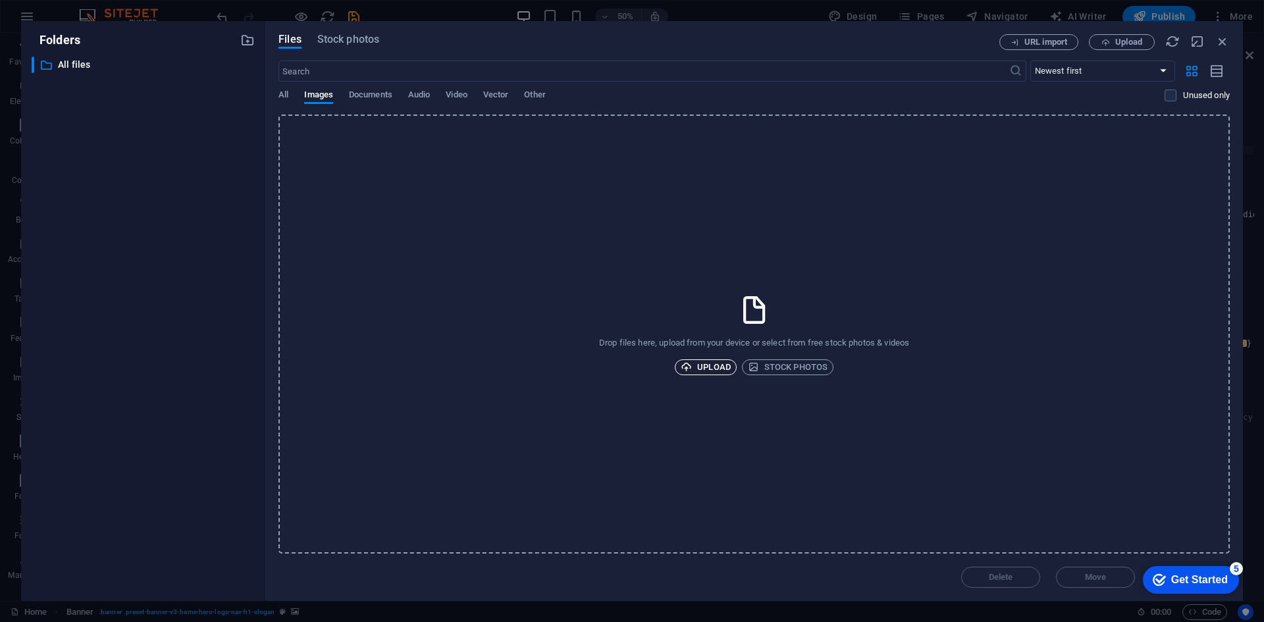
click at [697, 364] on span "Upload" at bounding box center [706, 368] width 50 height 16
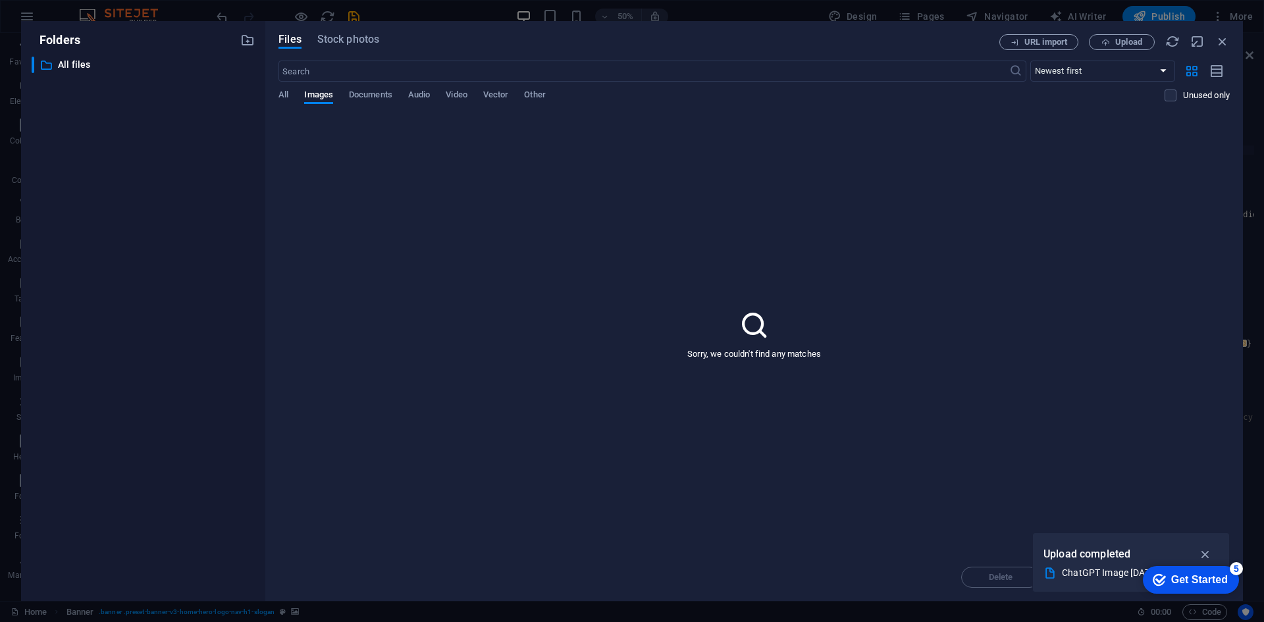
drag, startPoint x: 1120, startPoint y: 560, endPoint x: 1098, endPoint y: 577, distance: 27.8
click at [1119, 561] on p "Upload completed" at bounding box center [1087, 554] width 87 height 17
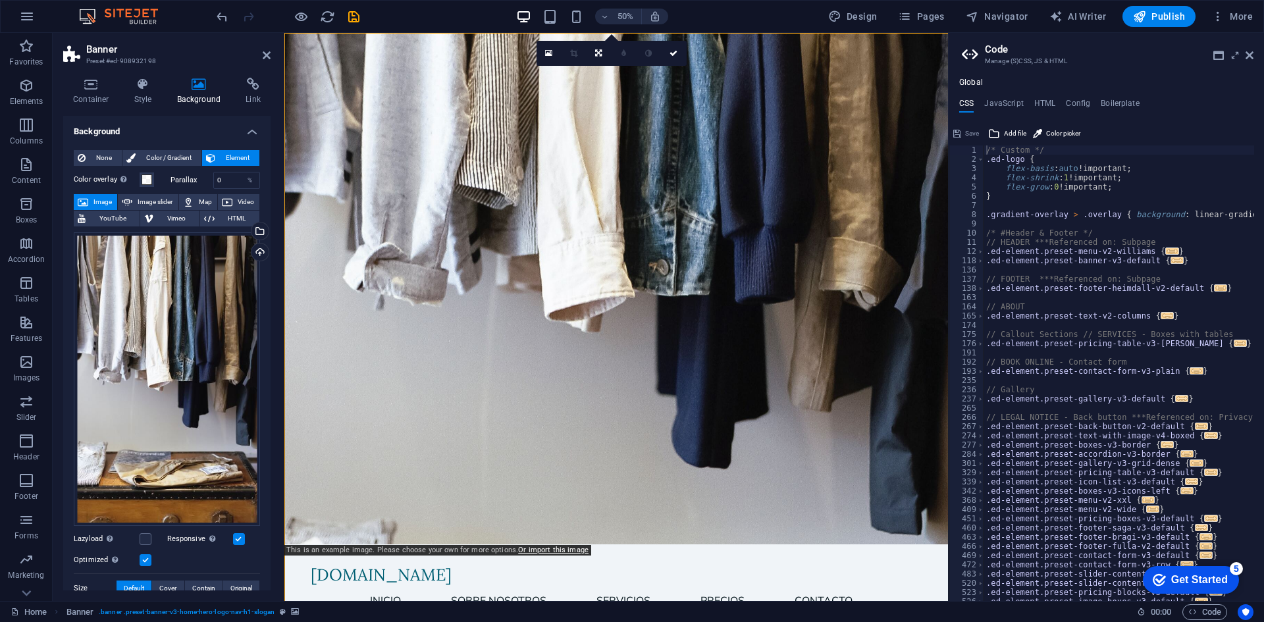
type textarea ".ed-element.preset-slider-content-v3-wide-dots {"
click at [1098, 577] on div "/* Custom */ .ed-logo { flex-basis : auto !important; flex-shrink : 1 !importan…" at bounding box center [1255, 378] width 542 height 464
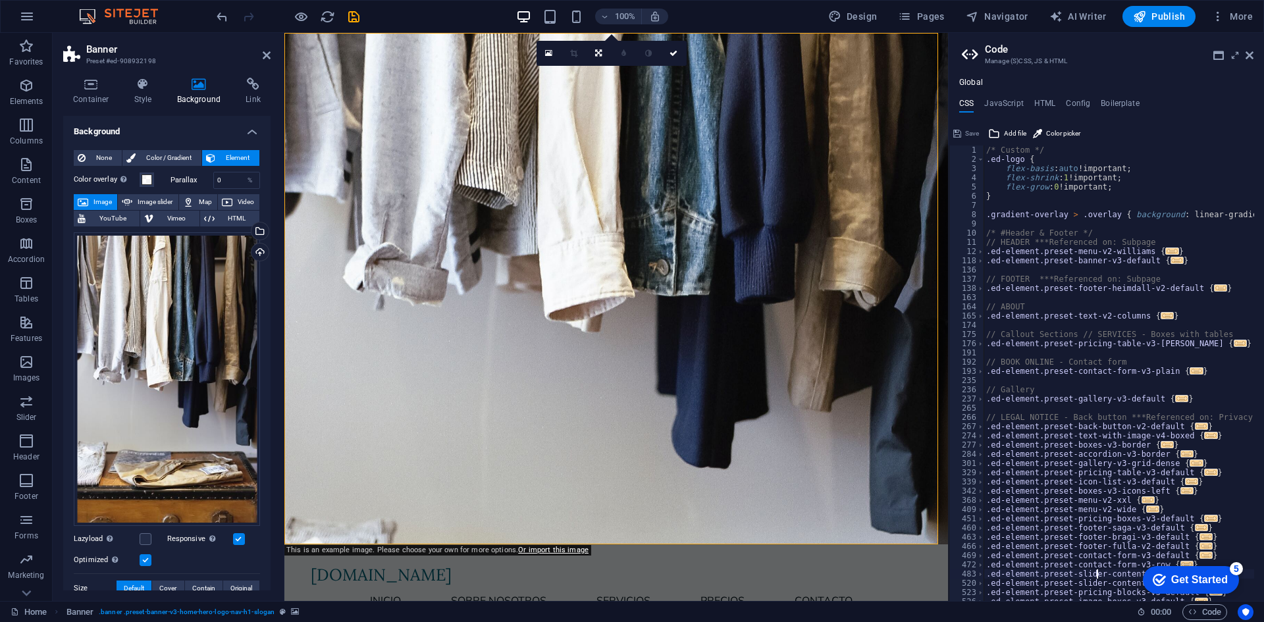
click at [104, 199] on span "Image" at bounding box center [102, 202] width 21 height 16
click at [256, 227] on div "Select files from the file manager, stock photos, or upload file(s)" at bounding box center [259, 233] width 20 height 20
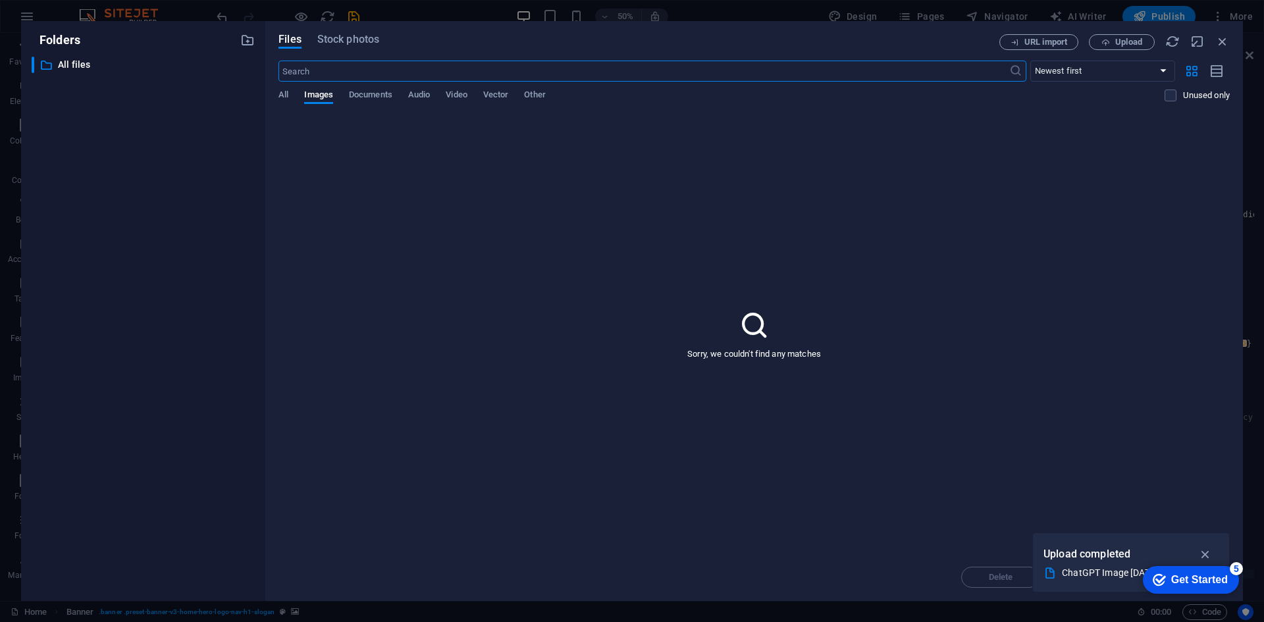
click at [1071, 571] on div "ChatGPT Image [DATE], 09_54_33 p.m..png" at bounding box center [1126, 573] width 128 height 15
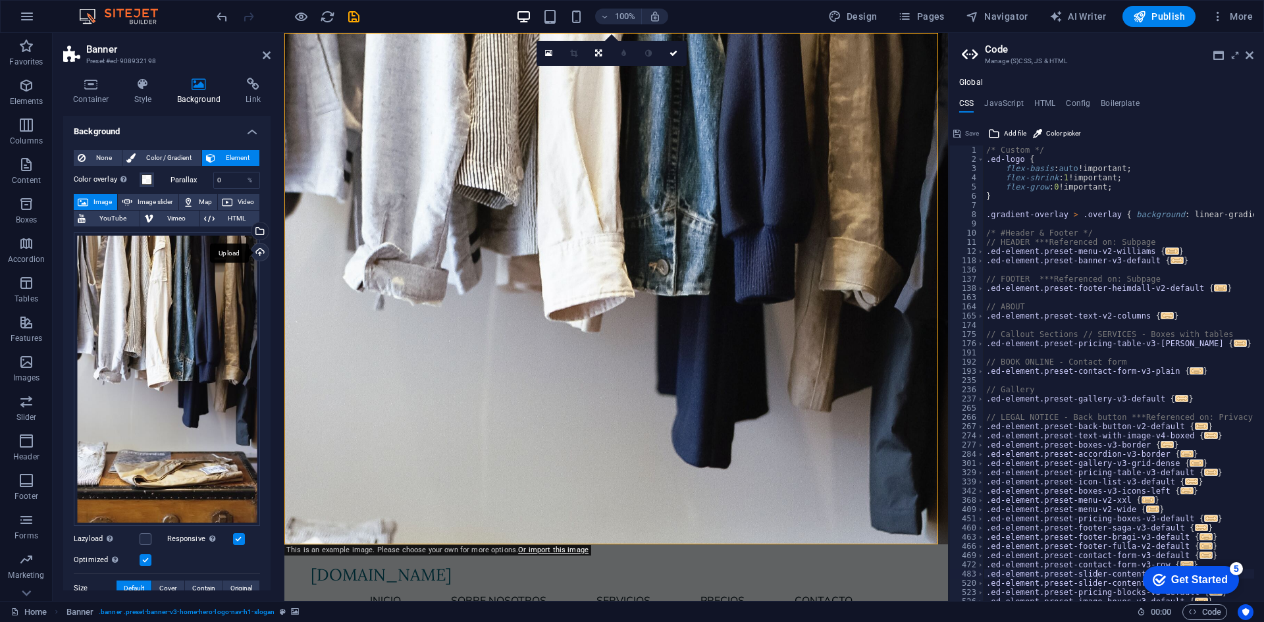
click at [261, 252] on div "Upload" at bounding box center [259, 254] width 20 height 20
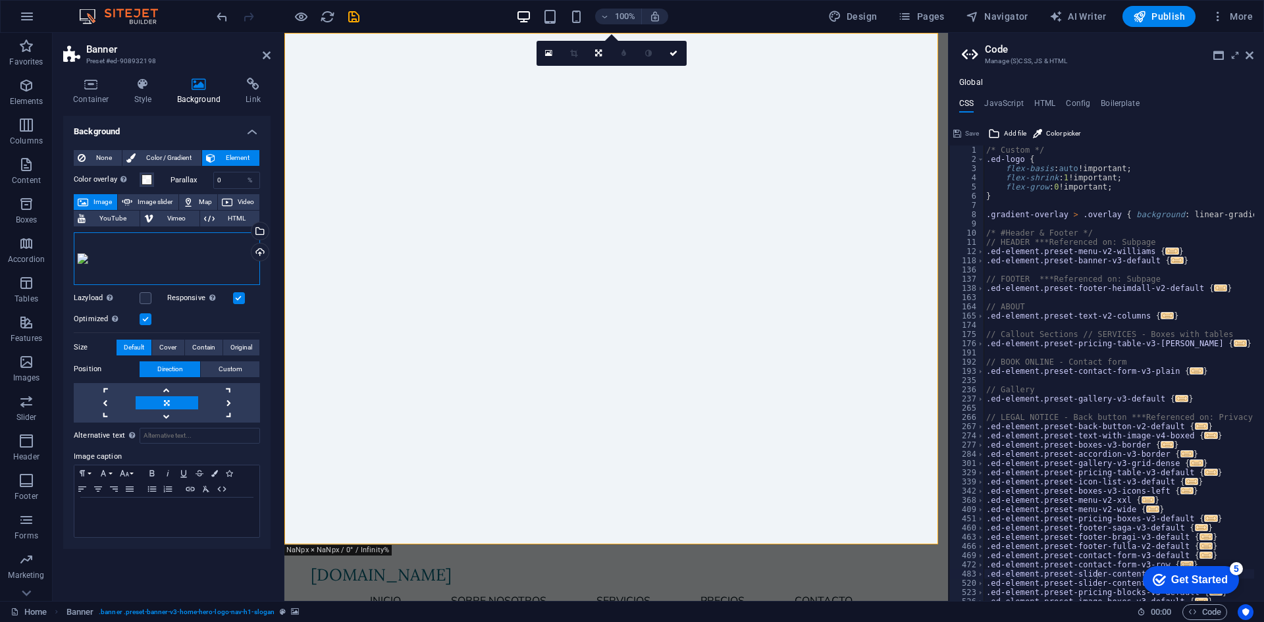
click at [221, 272] on div "Drag files here, click to choose files or select files from Files or our free s…" at bounding box center [167, 258] width 186 height 53
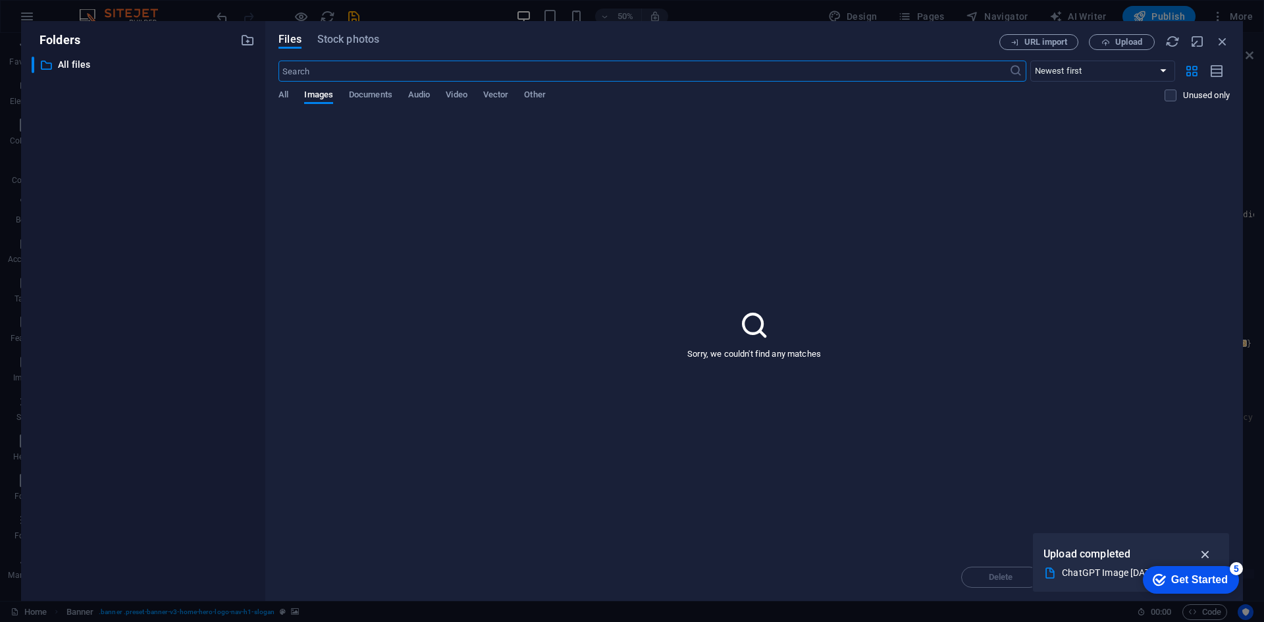
click at [1208, 555] on icon "button" at bounding box center [1206, 554] width 15 height 14
click at [292, 94] on div "All Images Documents Audio Video Vector Other" at bounding box center [722, 102] width 886 height 25
click at [282, 94] on span "All" at bounding box center [284, 96] width 10 height 18
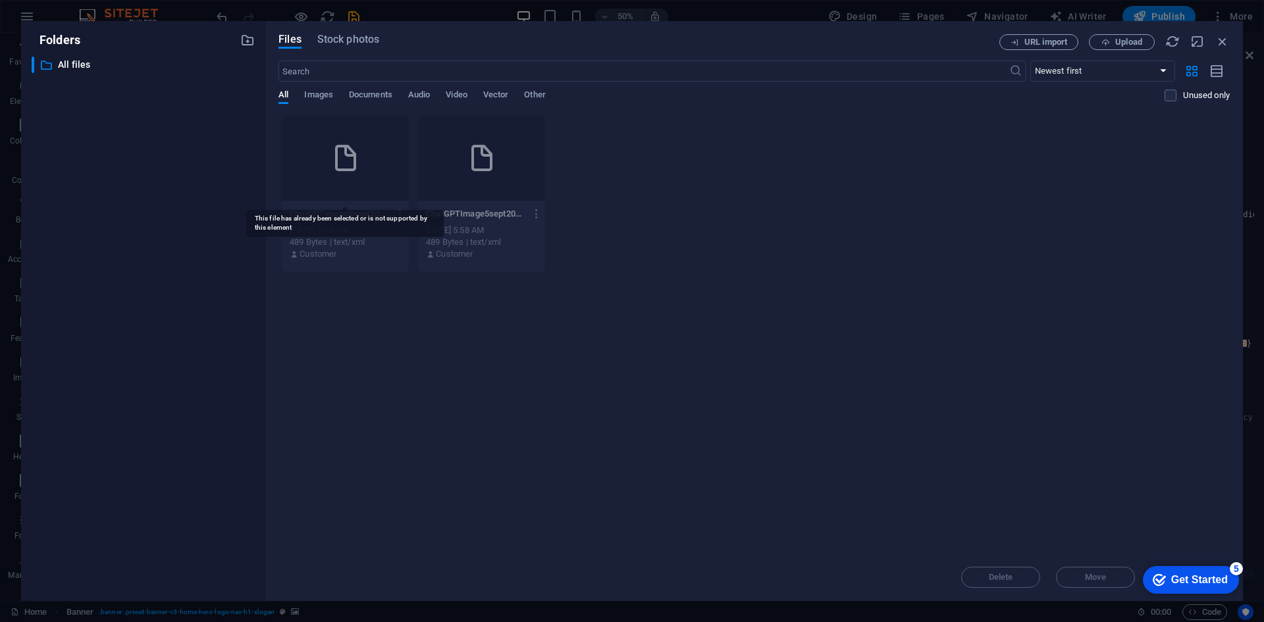
click at [367, 160] on div at bounding box center [345, 158] width 127 height 86
click at [350, 240] on div "489 Bytes | text/xml" at bounding box center [345, 242] width 111 height 12
click at [331, 168] on icon at bounding box center [346, 158] width 32 height 32
click at [332, 159] on icon at bounding box center [346, 158] width 32 height 32
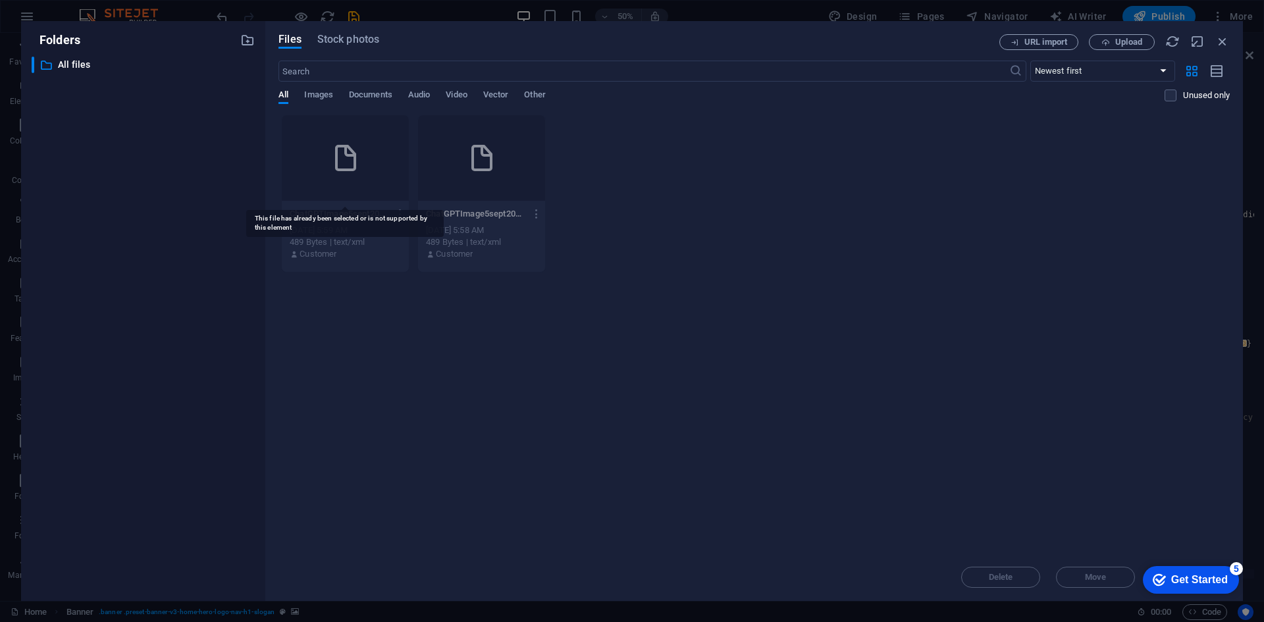
click at [332, 159] on icon at bounding box center [346, 158] width 32 height 32
click at [340, 157] on icon at bounding box center [346, 158] width 32 height 32
drag, startPoint x: 340, startPoint y: 157, endPoint x: 383, endPoint y: 174, distance: 45.5
click at [367, 170] on div at bounding box center [345, 158] width 127 height 86
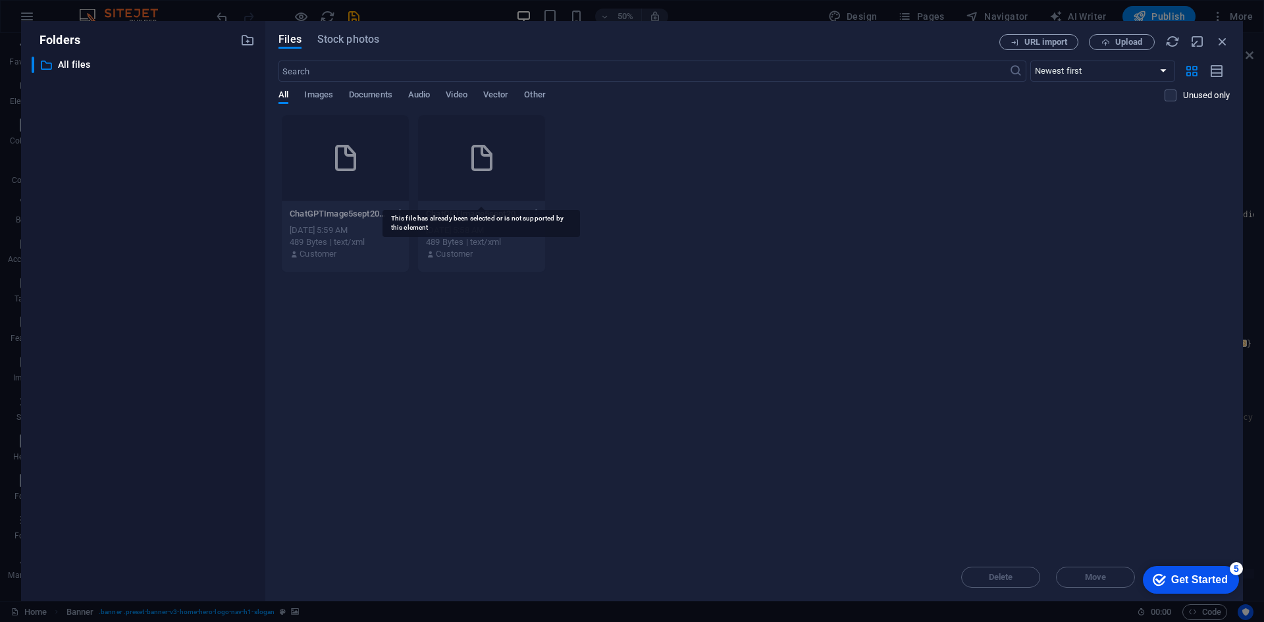
click at [506, 159] on div at bounding box center [481, 158] width 127 height 86
click at [505, 159] on div at bounding box center [481, 158] width 127 height 86
click at [1100, 43] on span "Upload" at bounding box center [1122, 42] width 54 height 9
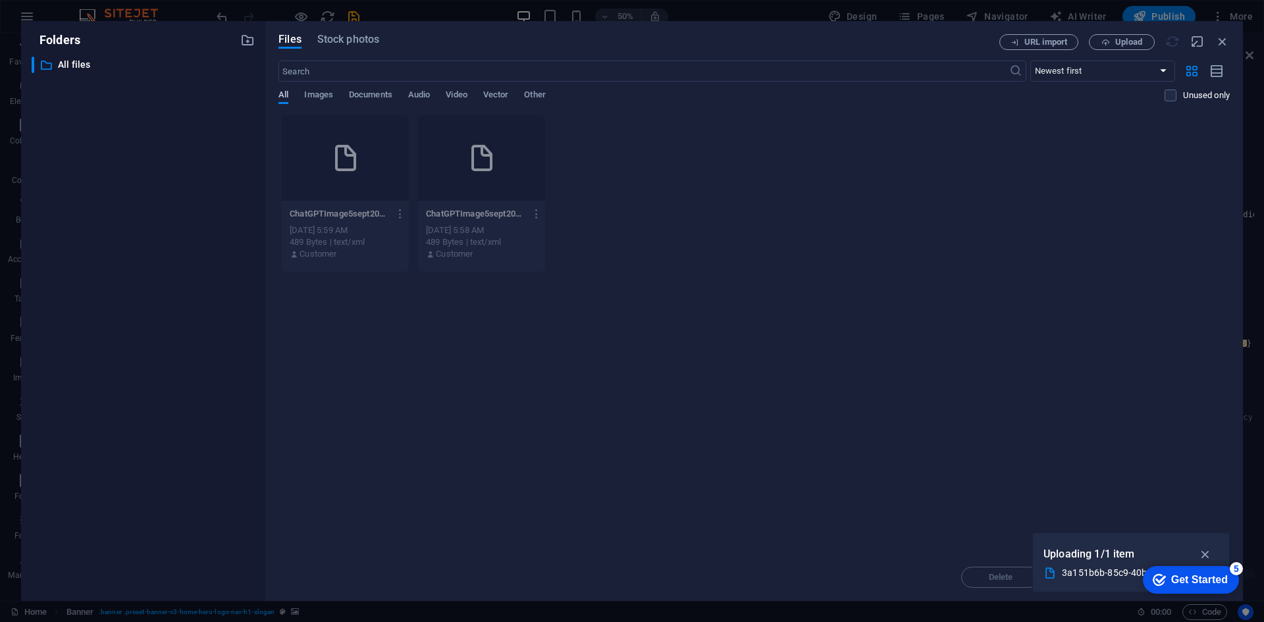
click at [280, 91] on span "All" at bounding box center [284, 96] width 10 height 18
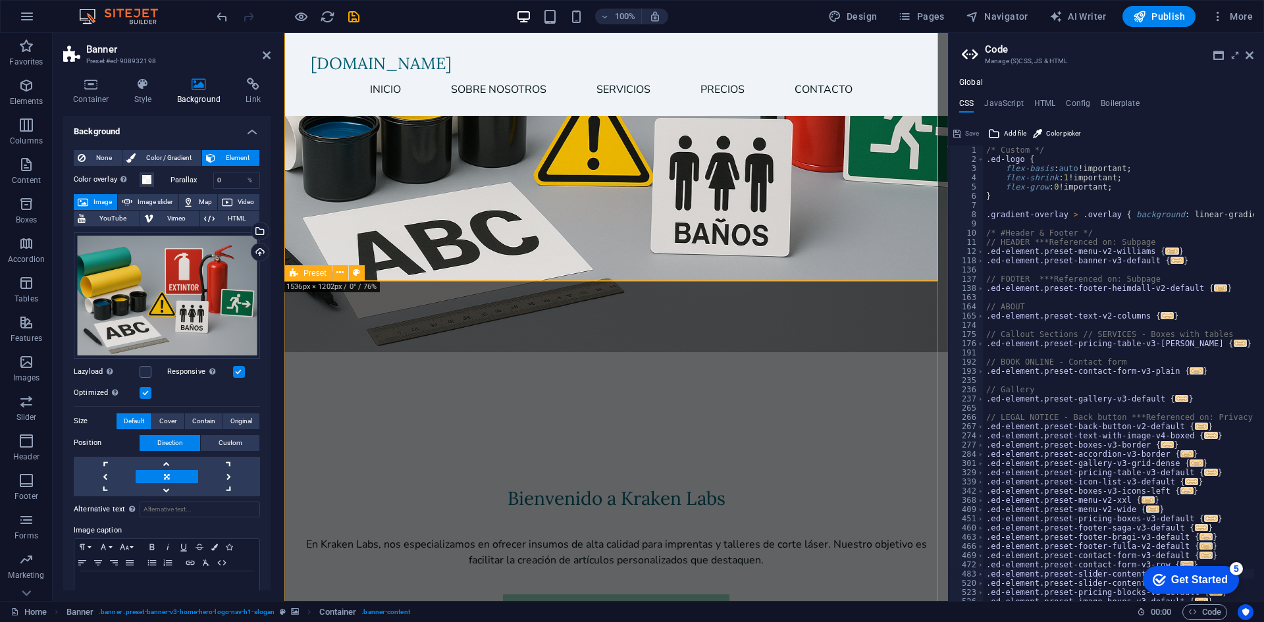
scroll to position [176, 0]
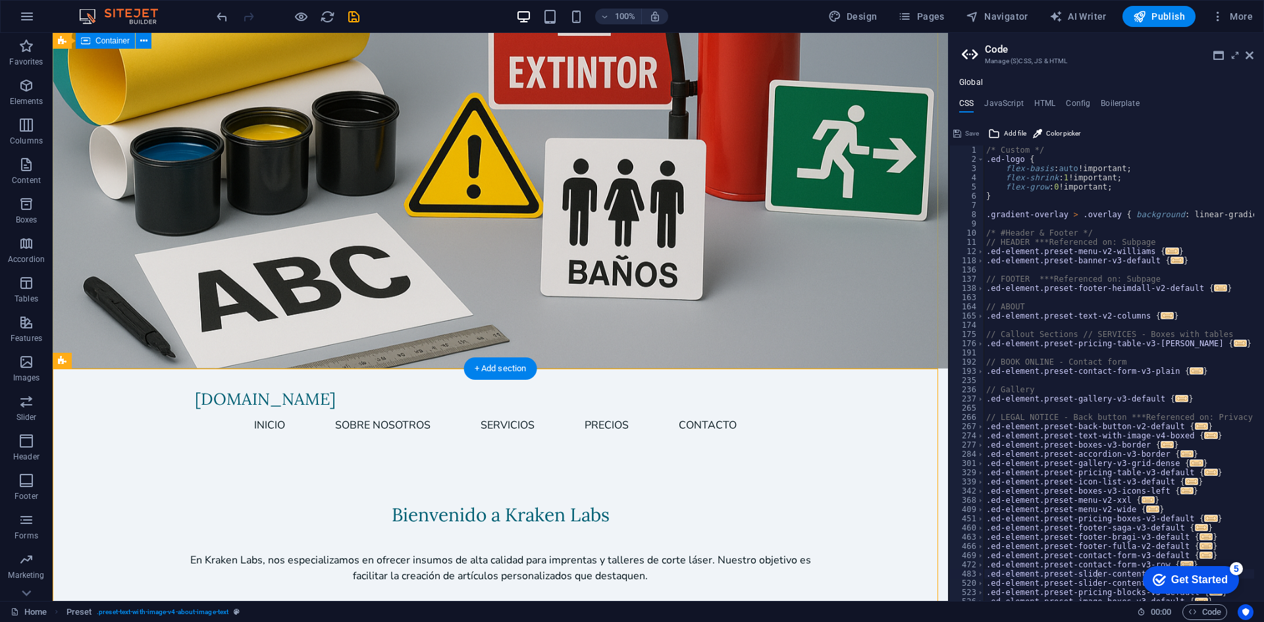
scroll to position [0, 0]
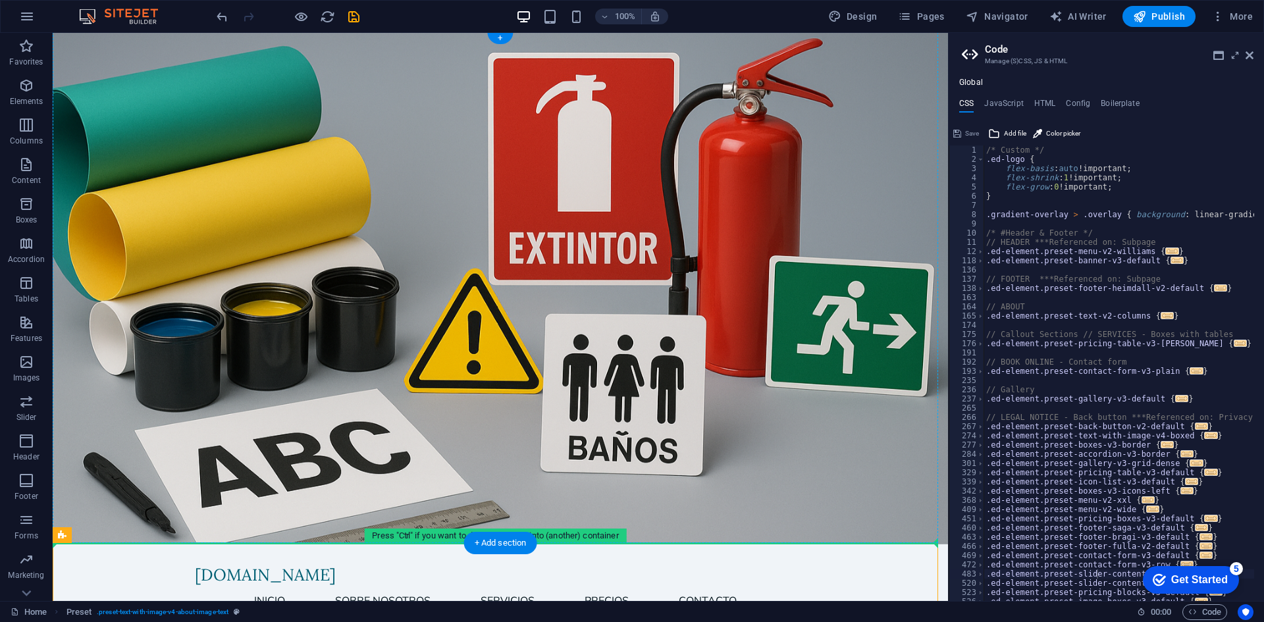
scroll to position [1, 0]
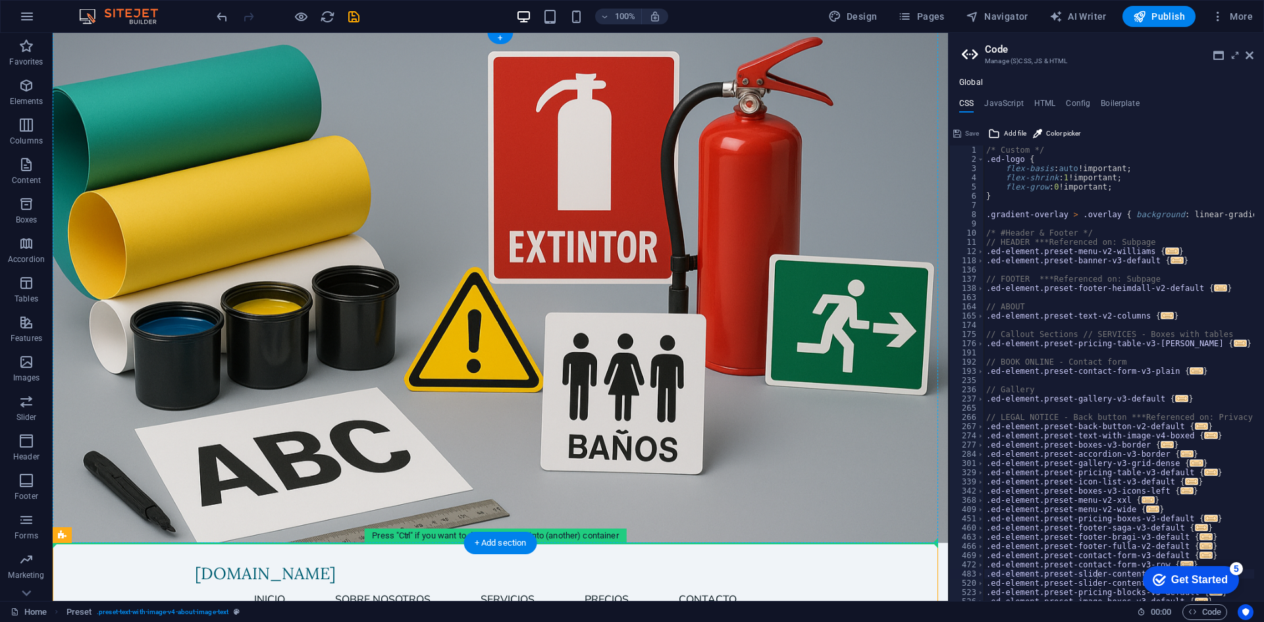
drag, startPoint x: 555, startPoint y: 545, endPoint x: 560, endPoint y: 495, distance: 49.7
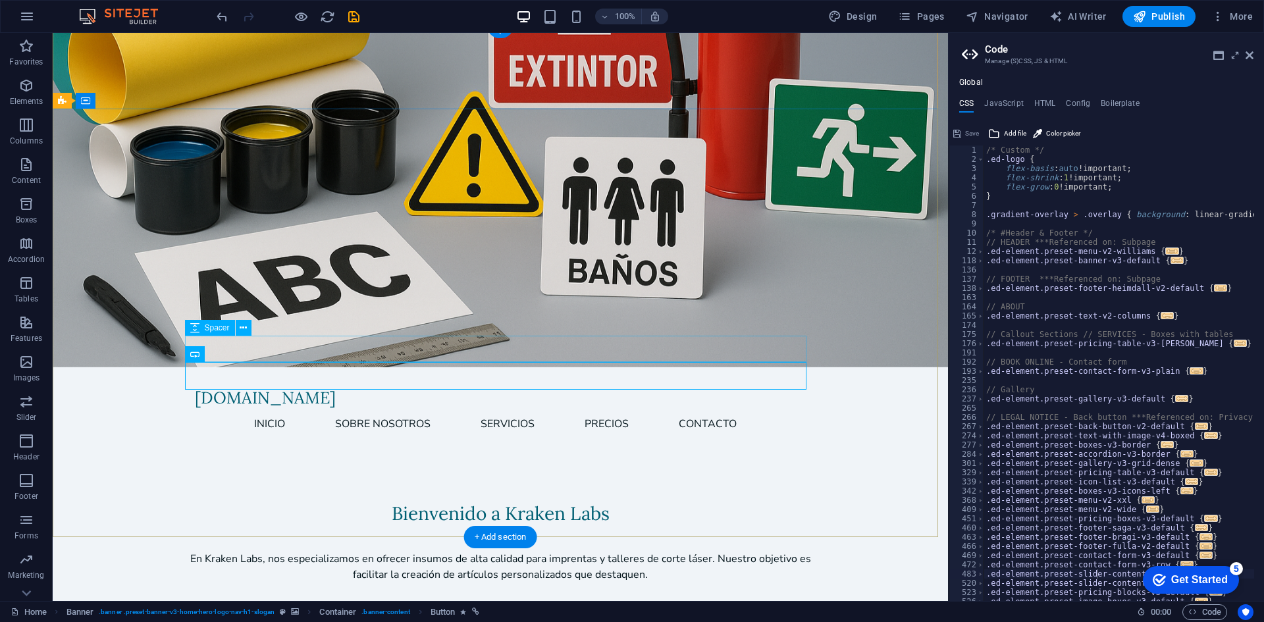
scroll to position [0, 0]
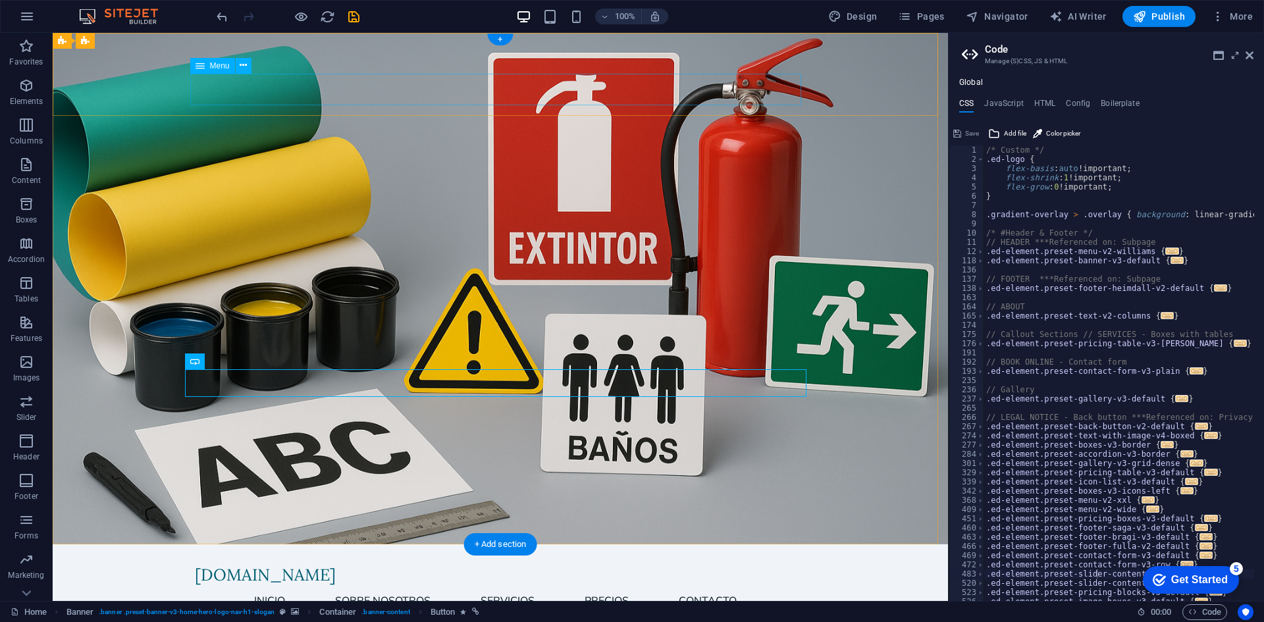
click at [489, 585] on nav "Inicio Sobre Nosotros Servicios Precios Contacto" at bounding box center [500, 601] width 611 height 32
select select
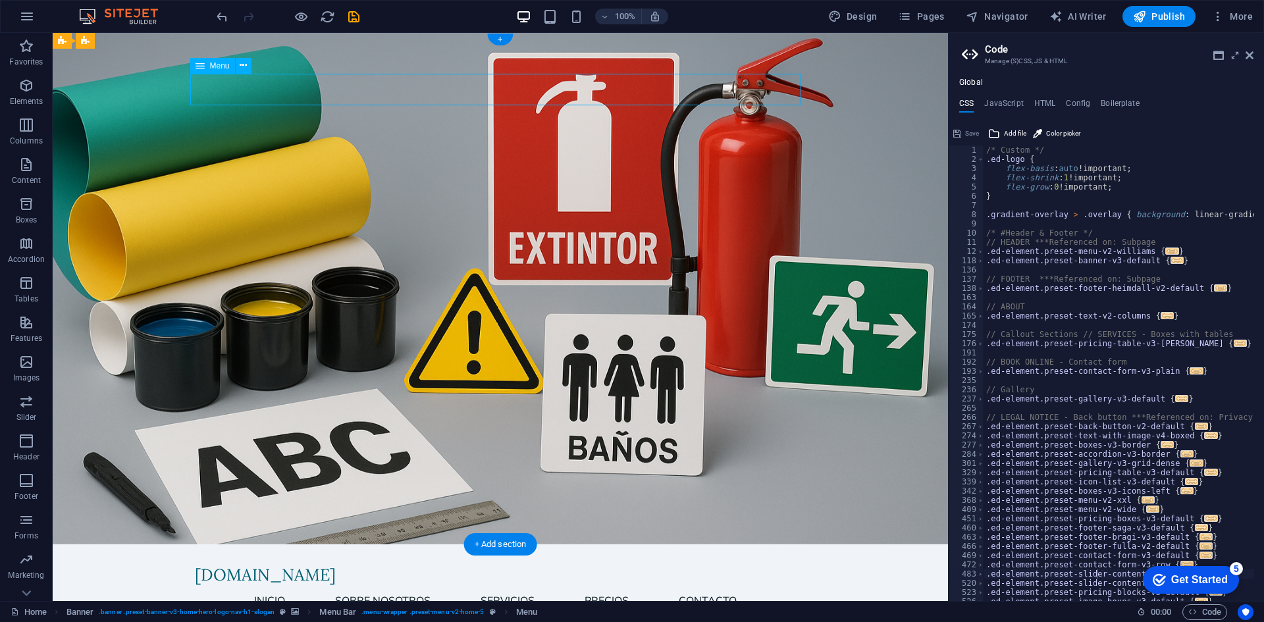
select select
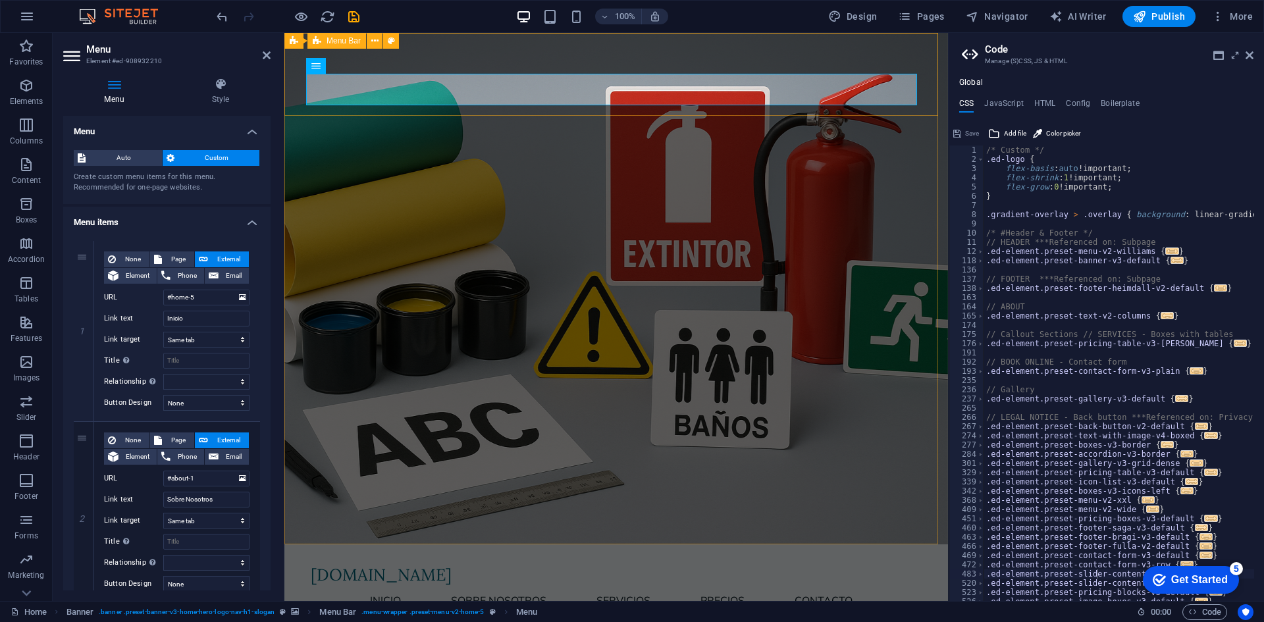
click at [288, 545] on div "[DOMAIN_NAME] Inicio Sobre Nosotros Servicios Precios Contacto Menu" at bounding box center [617, 586] width 664 height 83
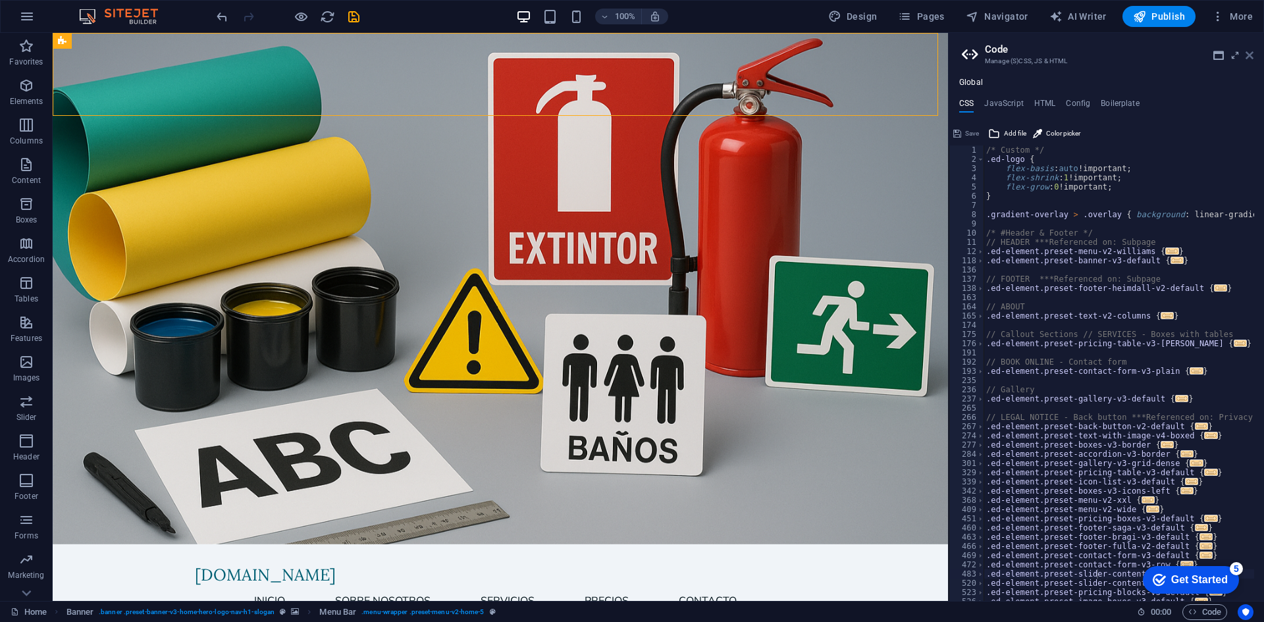
drag, startPoint x: 1247, startPoint y: 55, endPoint x: 1187, endPoint y: 22, distance: 67.5
click at [1247, 55] on icon at bounding box center [1250, 55] width 8 height 11
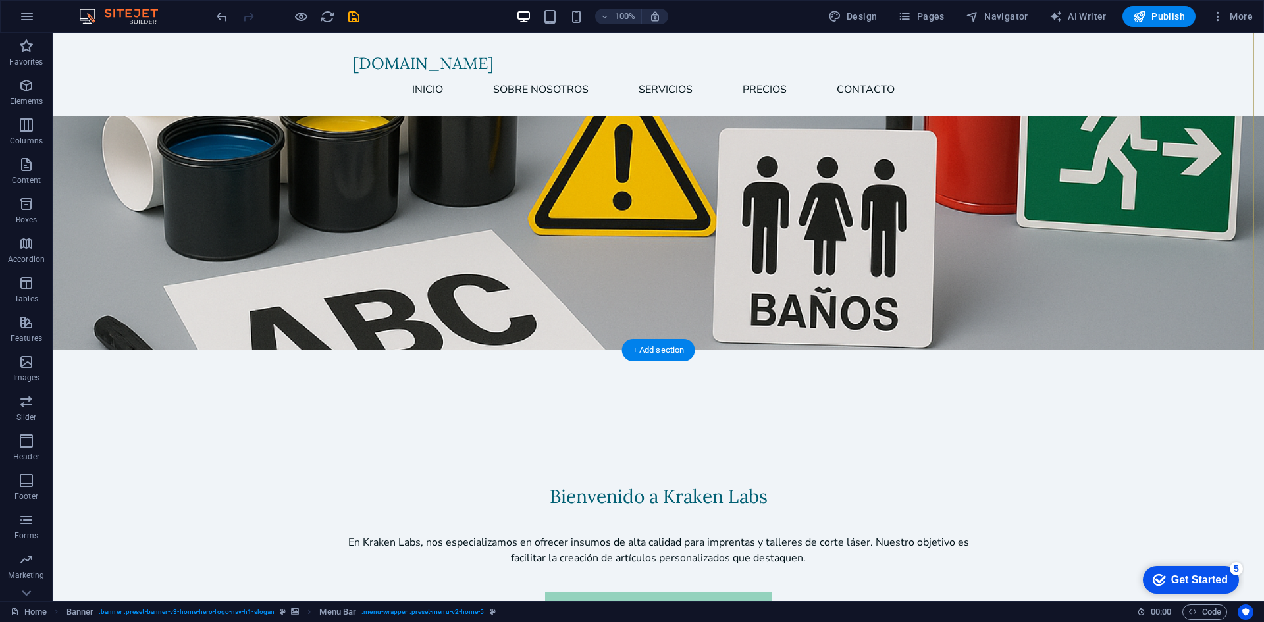
scroll to position [263, 0]
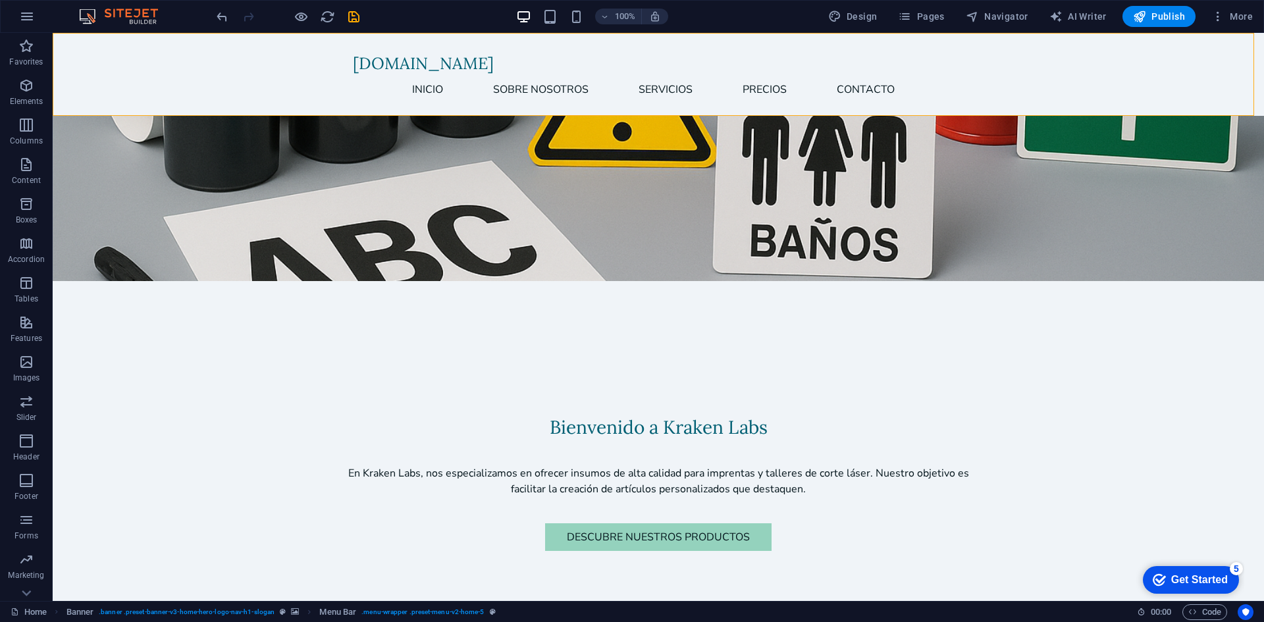
click at [1196, 578] on div "Get Started" at bounding box center [1200, 580] width 57 height 12
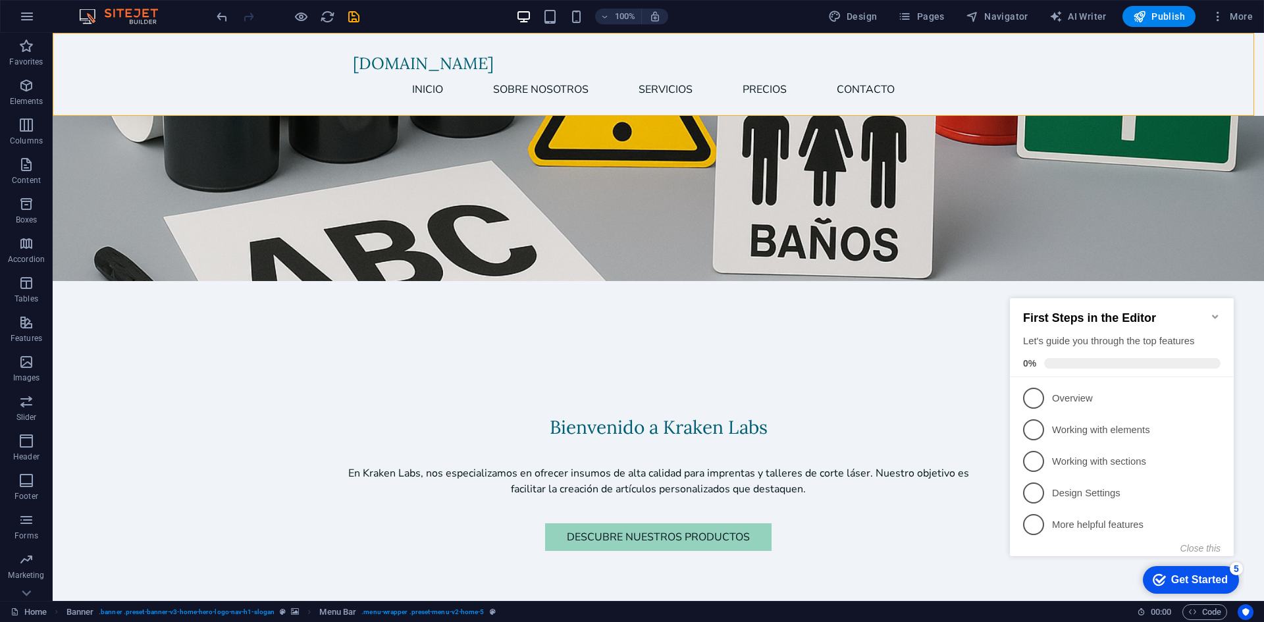
click at [1196, 578] on div "Get Started" at bounding box center [1200, 580] width 57 height 12
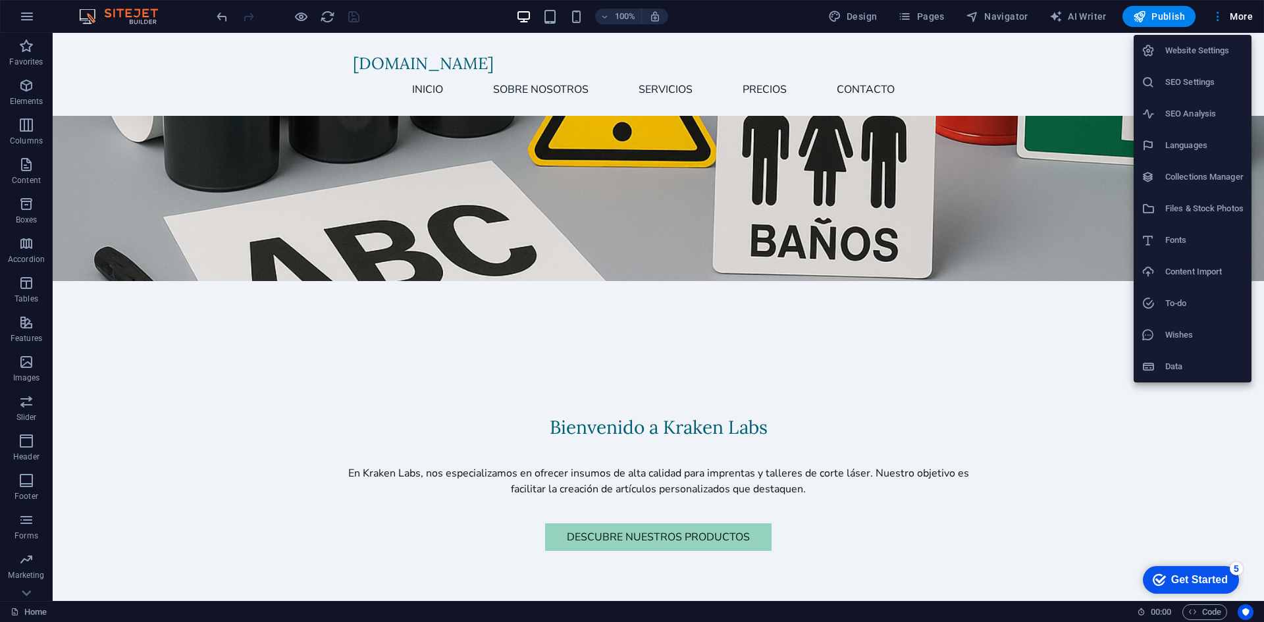
click at [1004, 462] on div at bounding box center [632, 311] width 1264 height 622
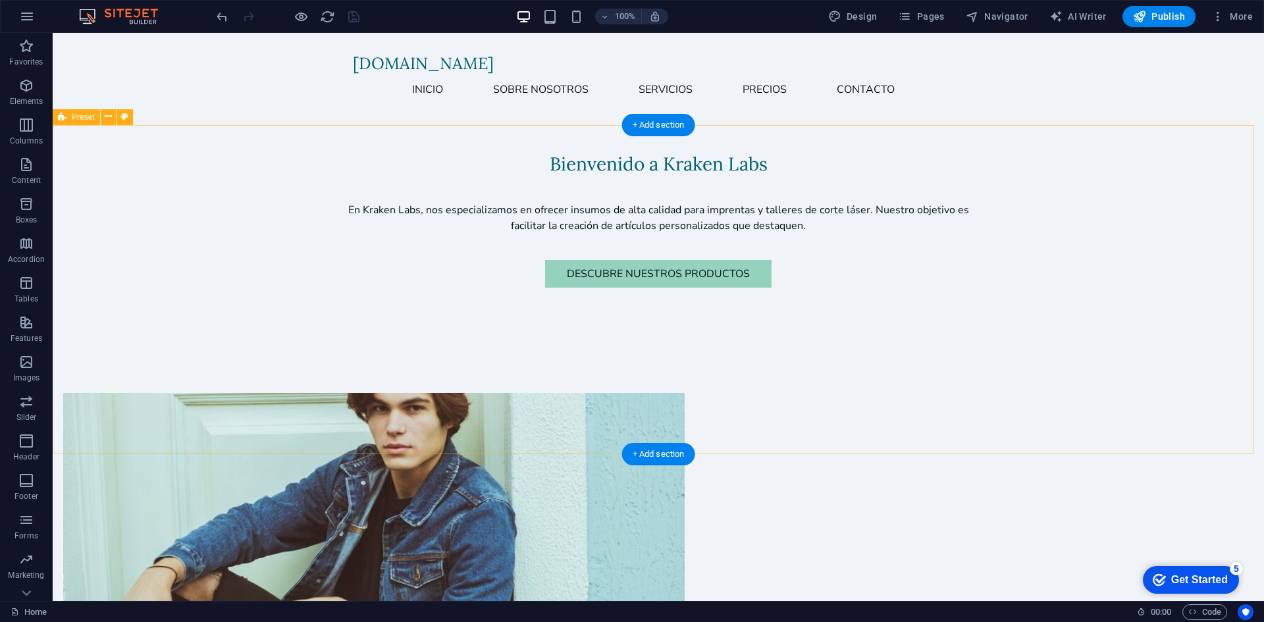
scroll to position [351, 0]
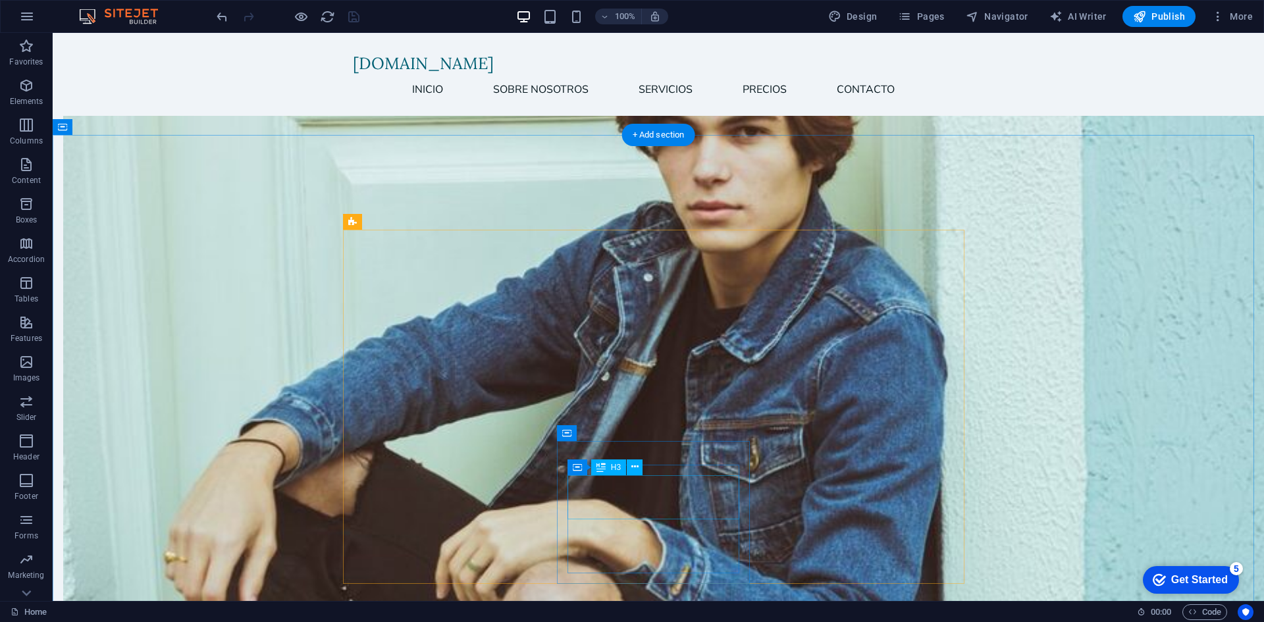
scroll to position [1054, 0]
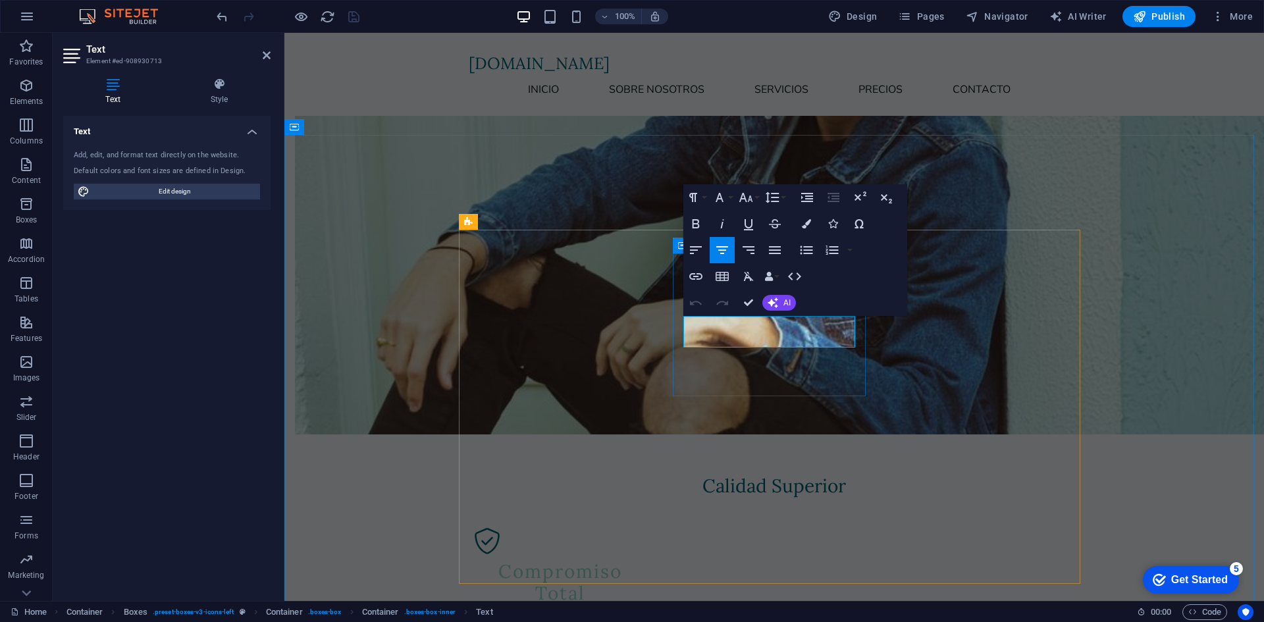
drag, startPoint x: 795, startPoint y: 356, endPoint x: 803, endPoint y: 376, distance: 21.9
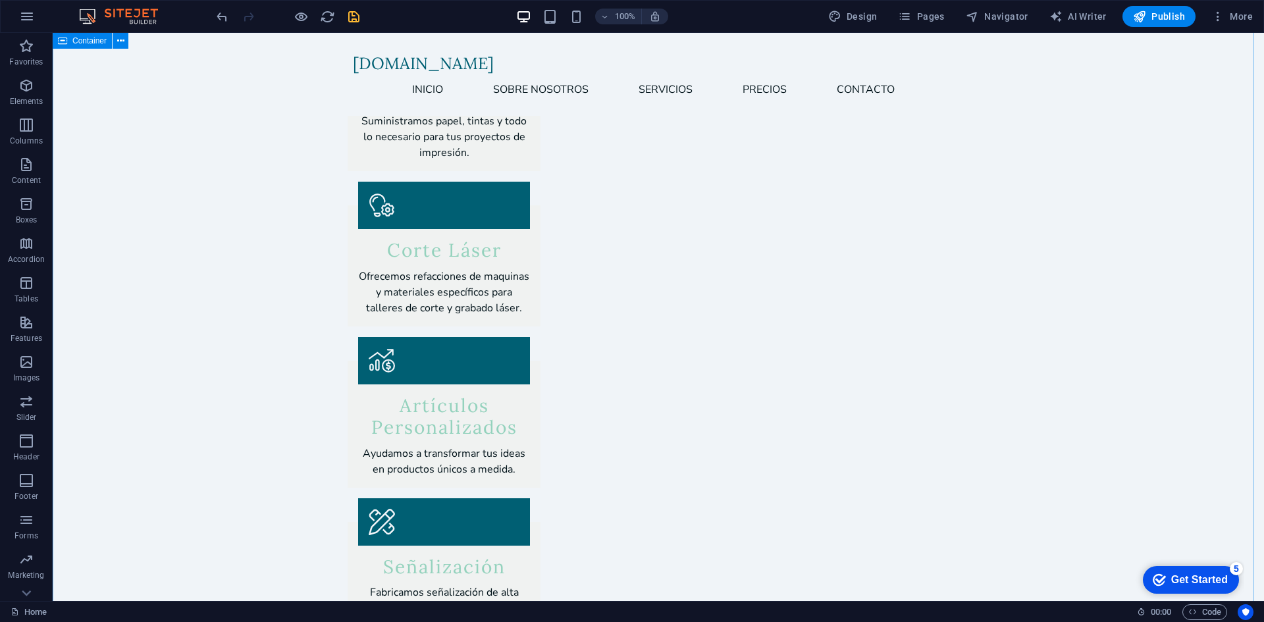
scroll to position [2020, 0]
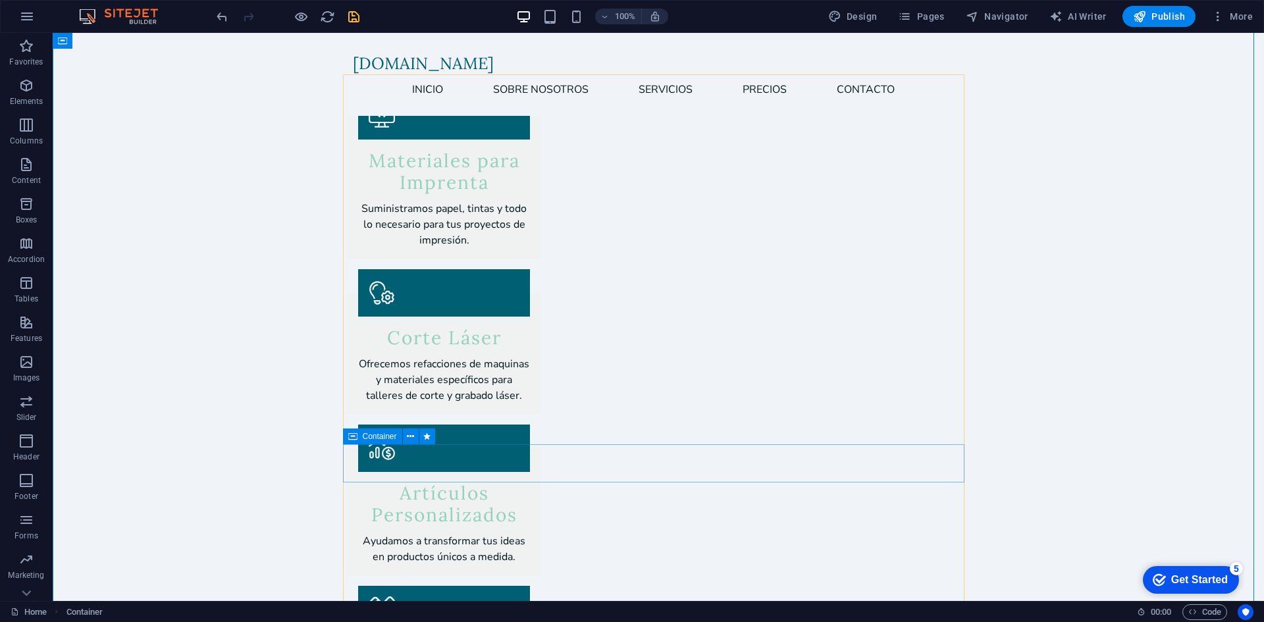
scroll to position [2283, 0]
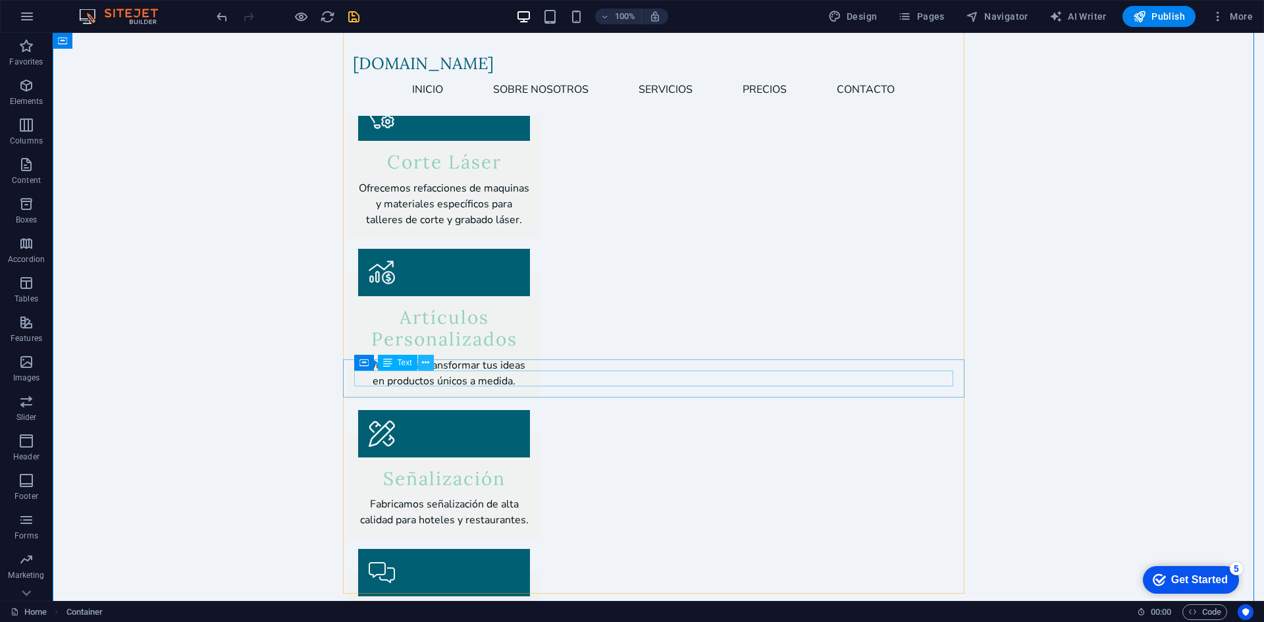
click at [427, 362] on icon at bounding box center [425, 363] width 7 height 14
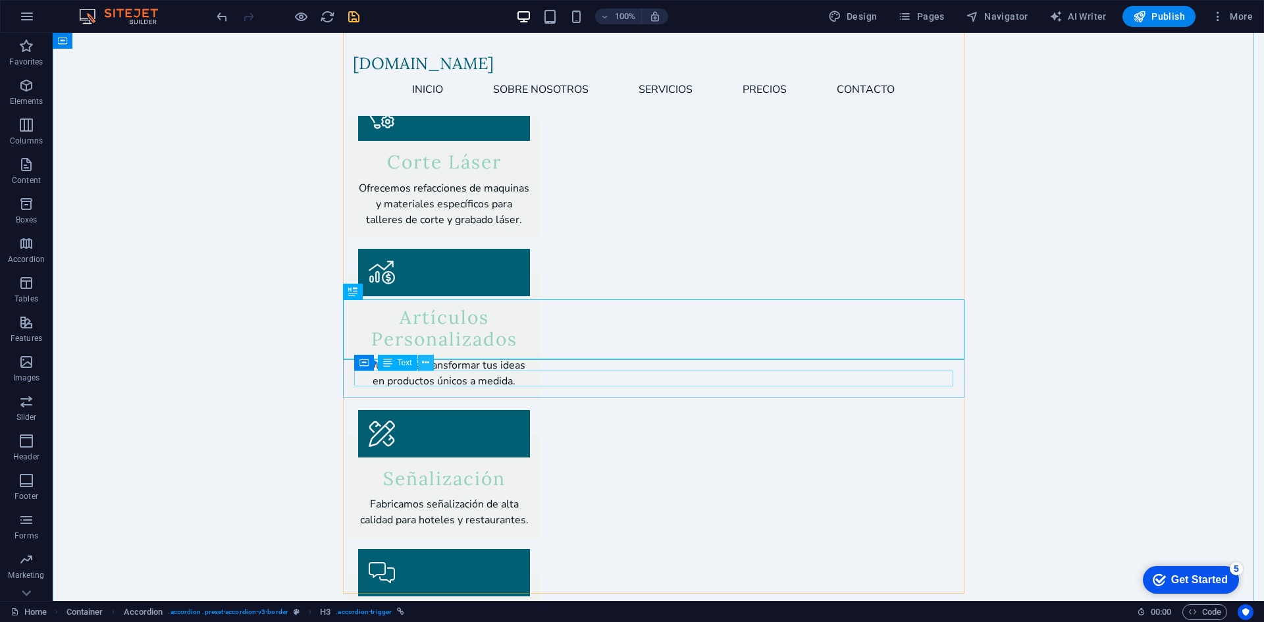
click at [423, 364] on icon at bounding box center [425, 363] width 7 height 14
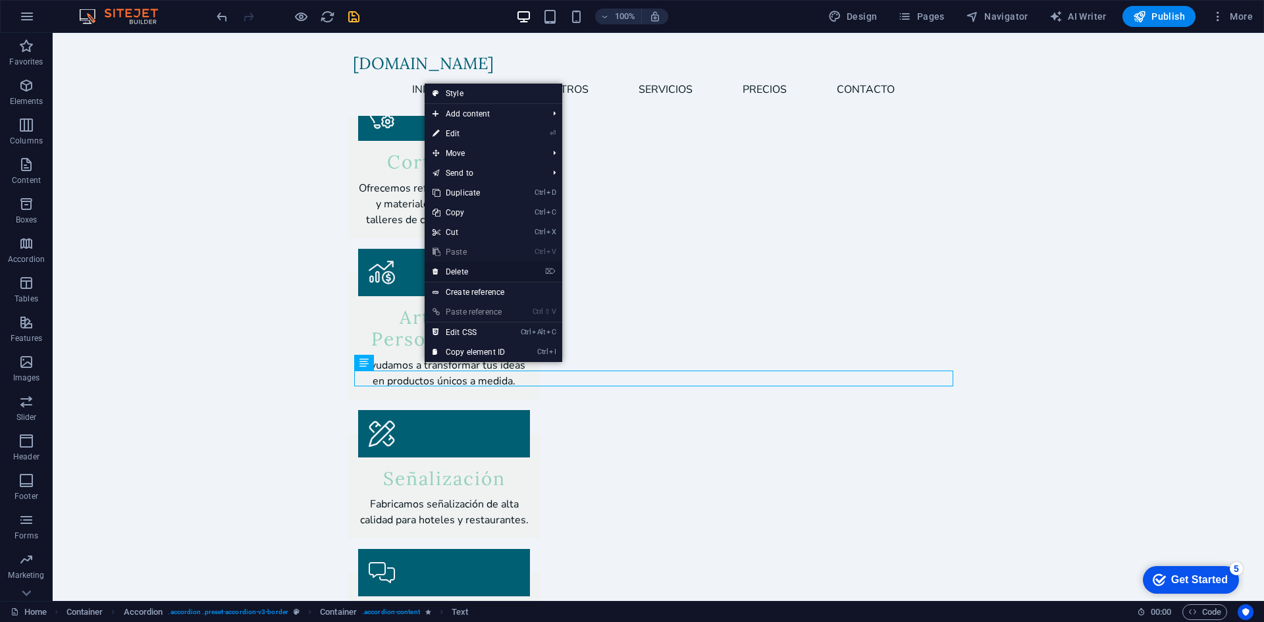
drag, startPoint x: 447, startPoint y: 273, endPoint x: 394, endPoint y: 240, distance: 61.6
click at [447, 273] on link "⌦ Delete" at bounding box center [469, 272] width 88 height 20
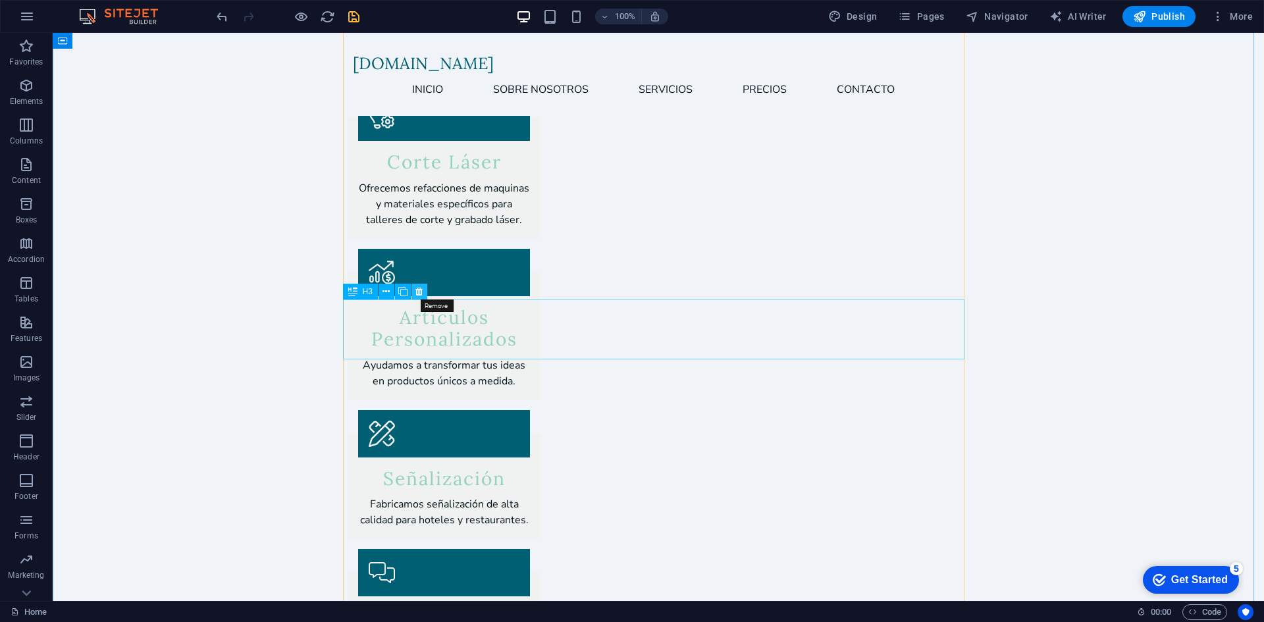
click at [416, 292] on icon at bounding box center [419, 292] width 7 height 14
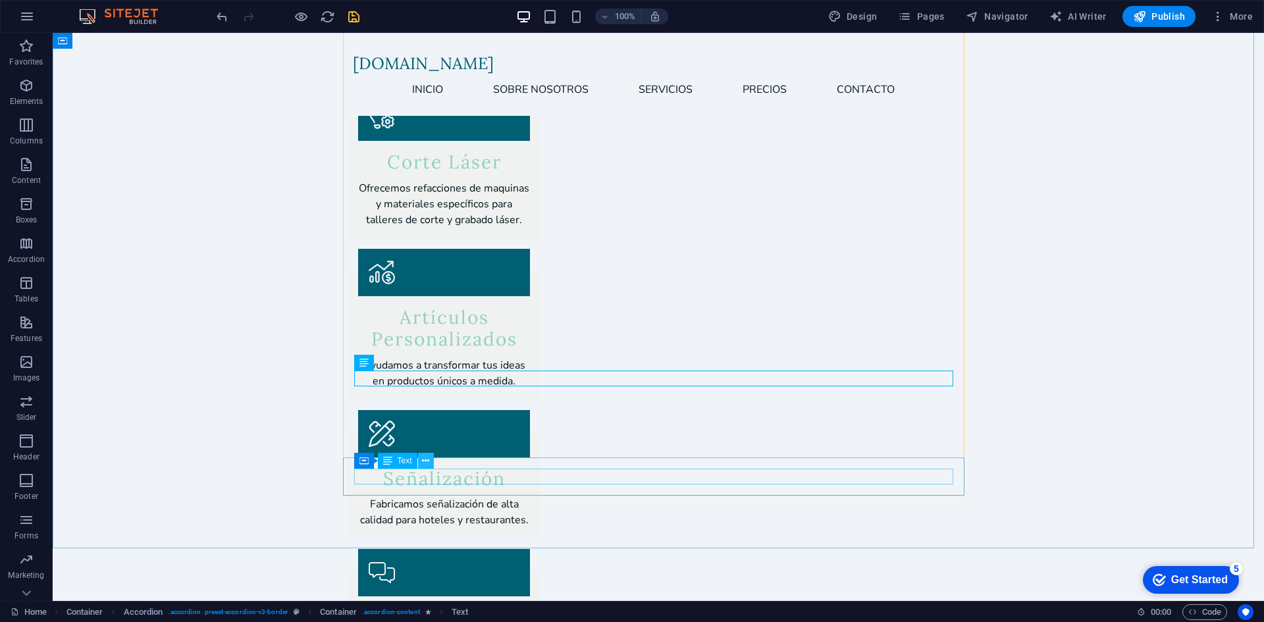
click at [424, 464] on icon at bounding box center [425, 461] width 7 height 14
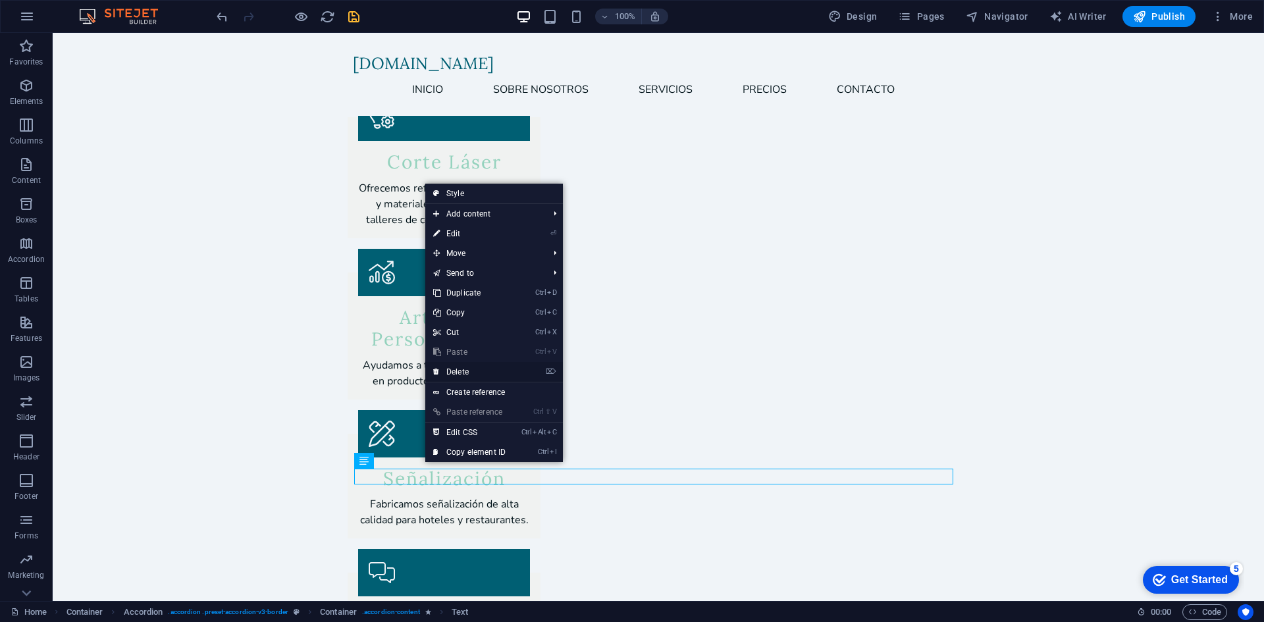
click at [467, 369] on link "⌦ Delete" at bounding box center [469, 372] width 88 height 20
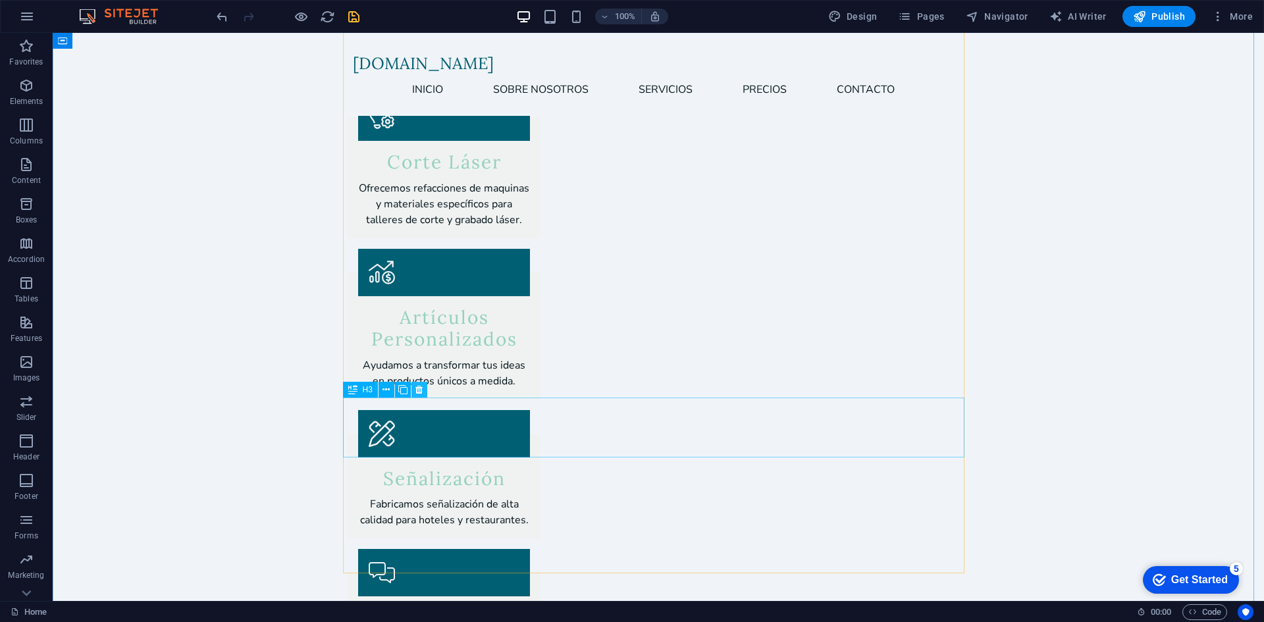
click at [420, 394] on icon at bounding box center [419, 390] width 7 height 14
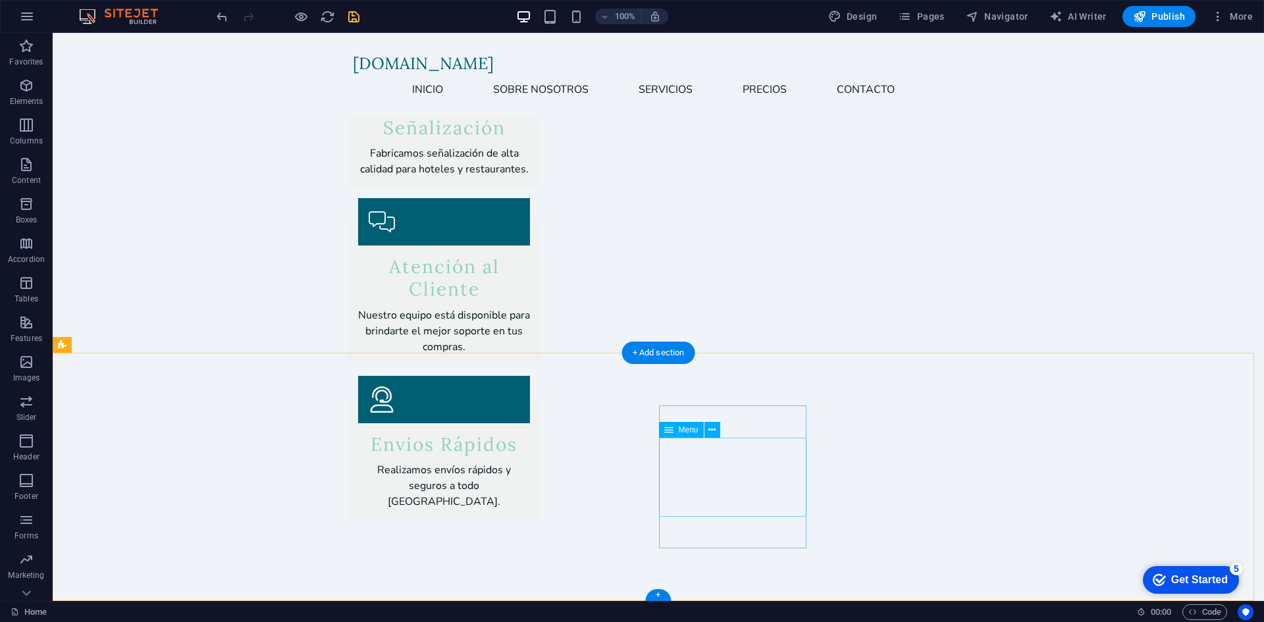
scroll to position [2742, 0]
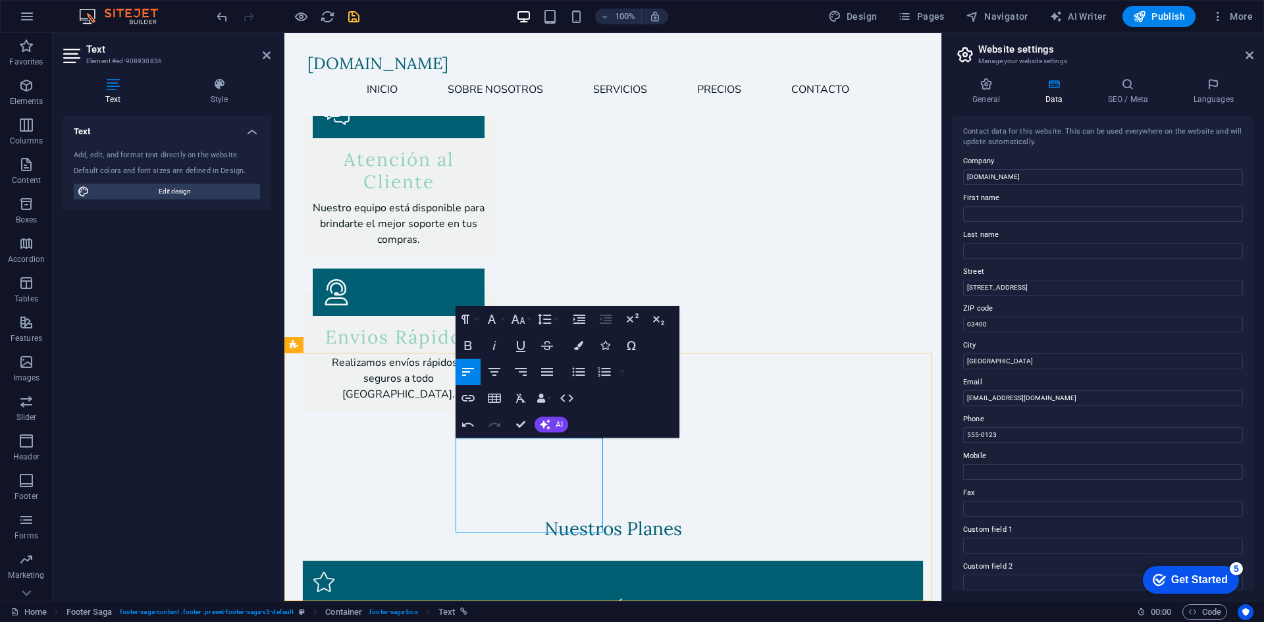
click at [1026, 321] on input "03400" at bounding box center [1103, 325] width 280 height 16
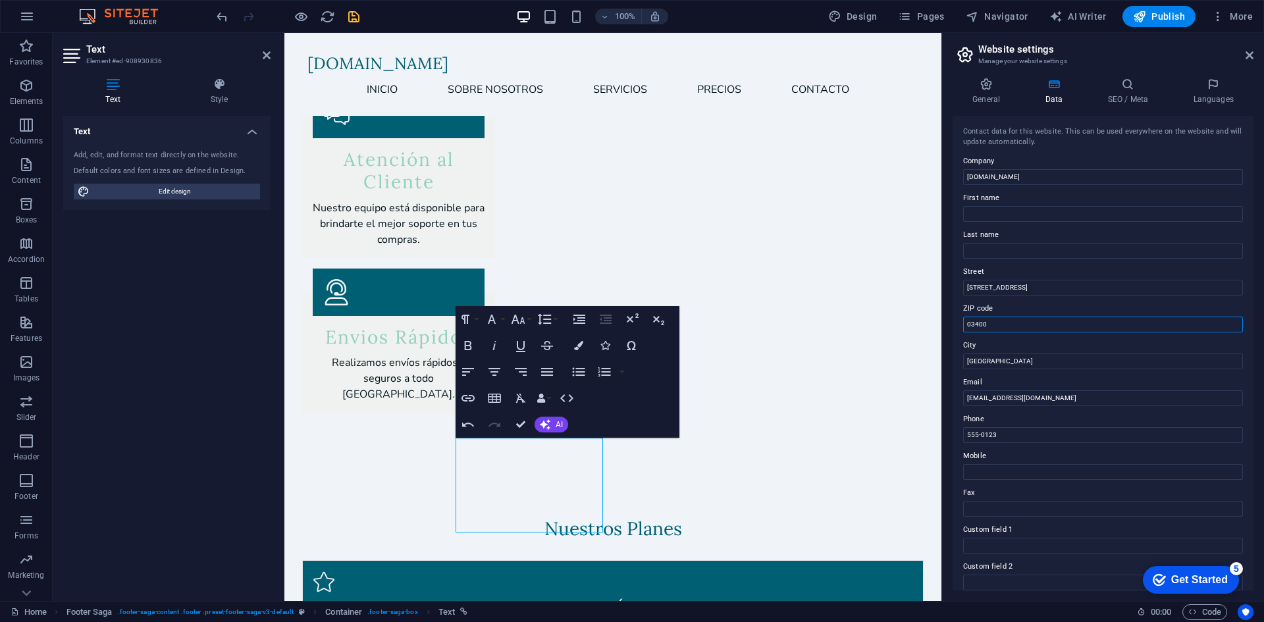
drag, startPoint x: 1026, startPoint y: 321, endPoint x: 958, endPoint y: 317, distance: 68.0
click at [958, 317] on div "Contact data for this website. This can be used everywhere on the website and w…" at bounding box center [1103, 353] width 301 height 475
type input "39890"
drag, startPoint x: 1050, startPoint y: 285, endPoint x: 958, endPoint y: 264, distance: 95.2
click at [958, 264] on div "Contact data for this website. This can be used everywhere on the website and w…" at bounding box center [1103, 353] width 301 height 475
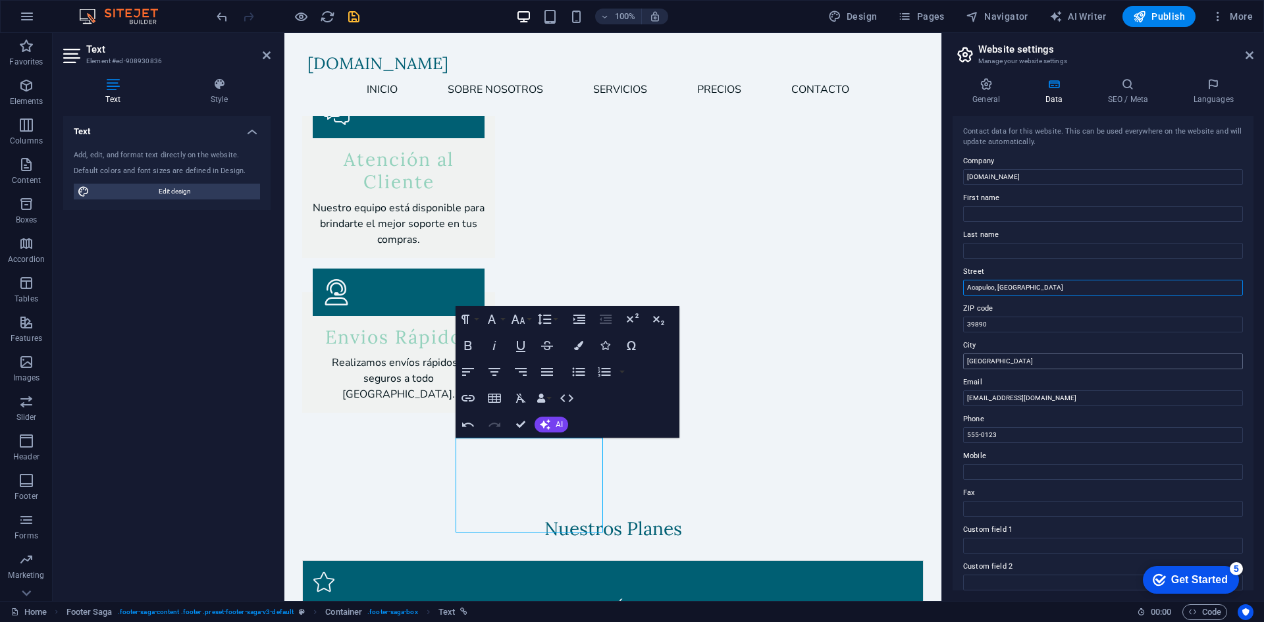
type input "Acapulco, [GEOGRAPHIC_DATA]"
drag, startPoint x: 1287, startPoint y: 396, endPoint x: 940, endPoint y: 364, distance: 348.6
type input "M"
type input "Acapulco"
drag, startPoint x: 978, startPoint y: 396, endPoint x: 969, endPoint y: 396, distance: 8.6
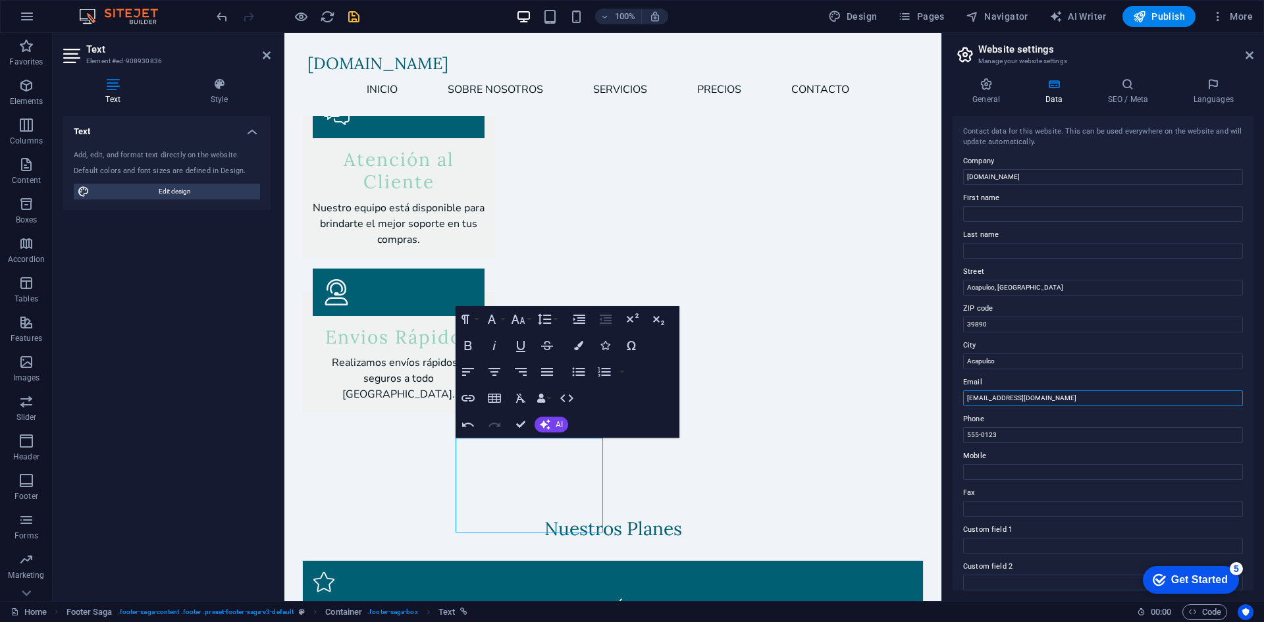
click at [969, 396] on input "[EMAIL_ADDRESS][DOMAIN_NAME]" at bounding box center [1103, 399] width 280 height 16
click at [1017, 431] on input "555-0123" at bounding box center [1103, 435] width 280 height 16
drag, startPoint x: 1017, startPoint y: 437, endPoint x: 946, endPoint y: 425, distance: 71.5
click at [946, 425] on div "General Data SEO / Meta Languages Website name [DOMAIN_NAME] Logo Drag files he…" at bounding box center [1103, 334] width 322 height 534
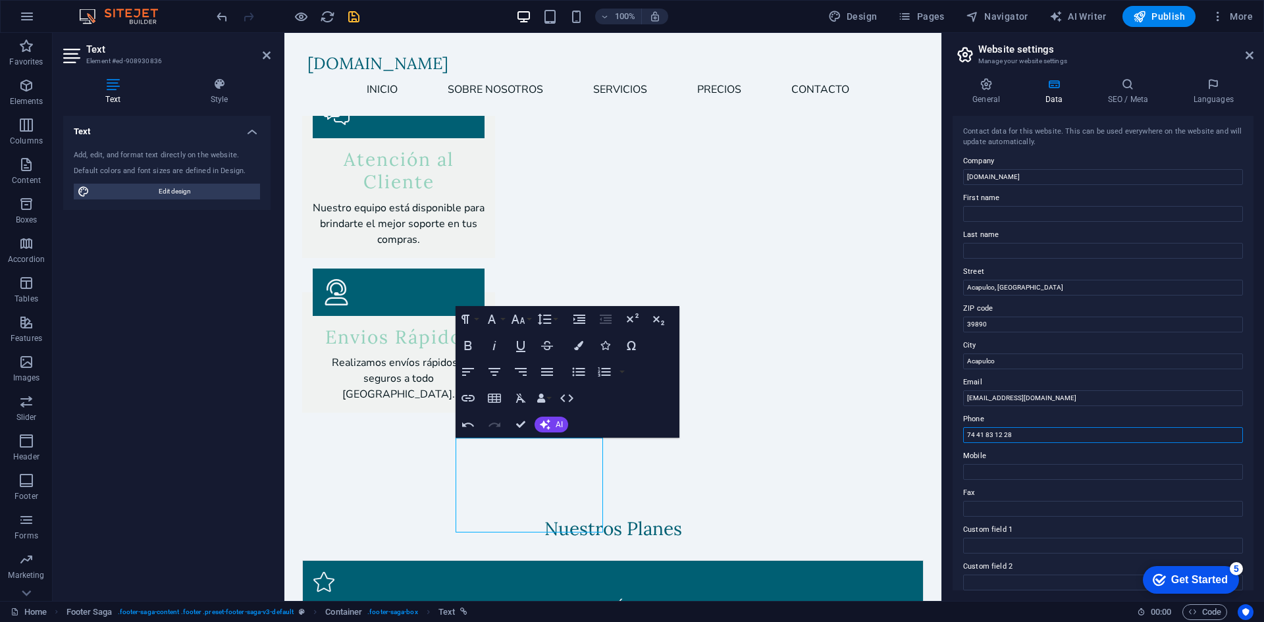
type input "74 41 83 12 28"
click at [1114, 43] on header "Website settings Manage your website settings" at bounding box center [1105, 50] width 298 height 34
click at [354, 19] on icon "save" at bounding box center [353, 16] width 15 height 15
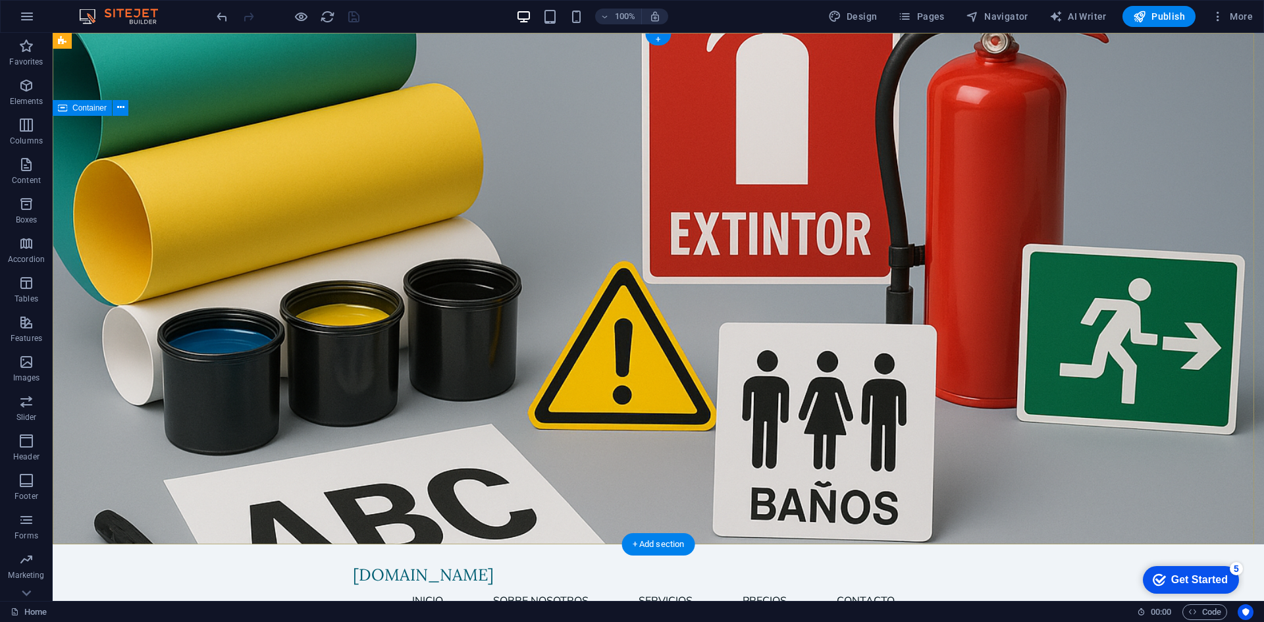
scroll to position [439, 0]
